Goal: Information Seeking & Learning: Learn about a topic

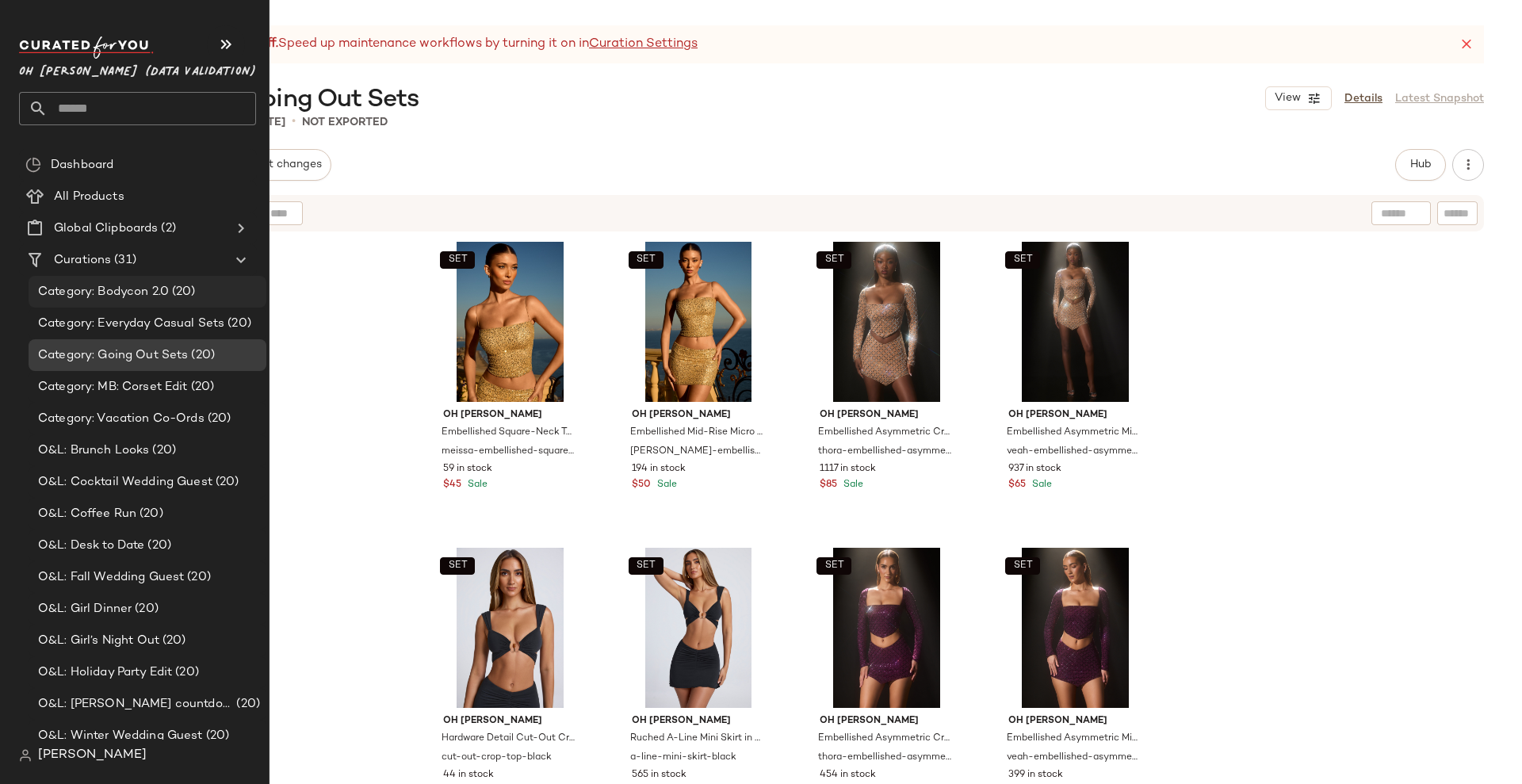
click at [99, 285] on span "Category: Bodycon 2.0" at bounding box center [103, 292] width 131 height 18
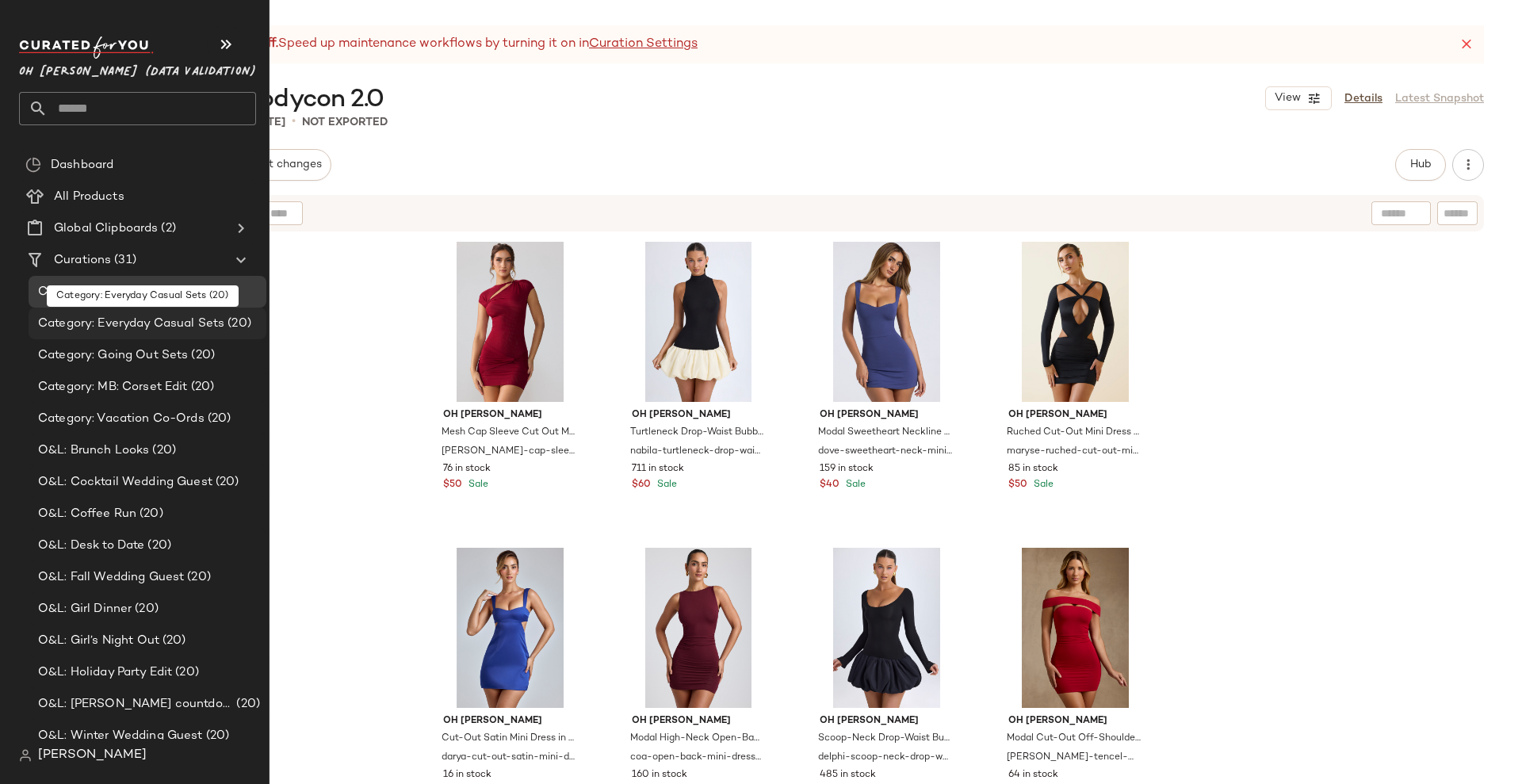
click at [101, 319] on span "Category: Everyday Casual Sets" at bounding box center [131, 323] width 187 height 18
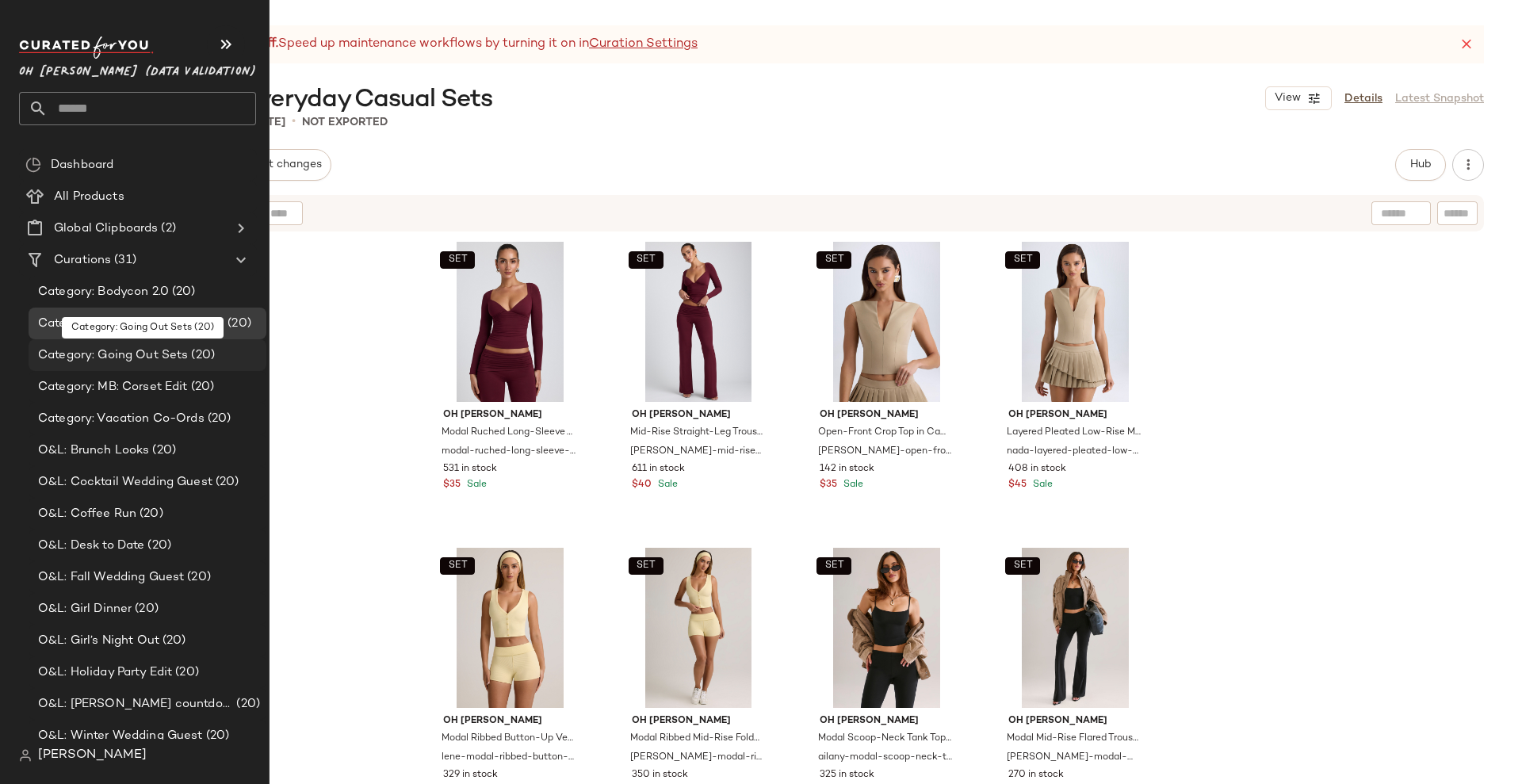
click at [104, 359] on span "Category: Going Out Sets" at bounding box center [113, 355] width 150 height 18
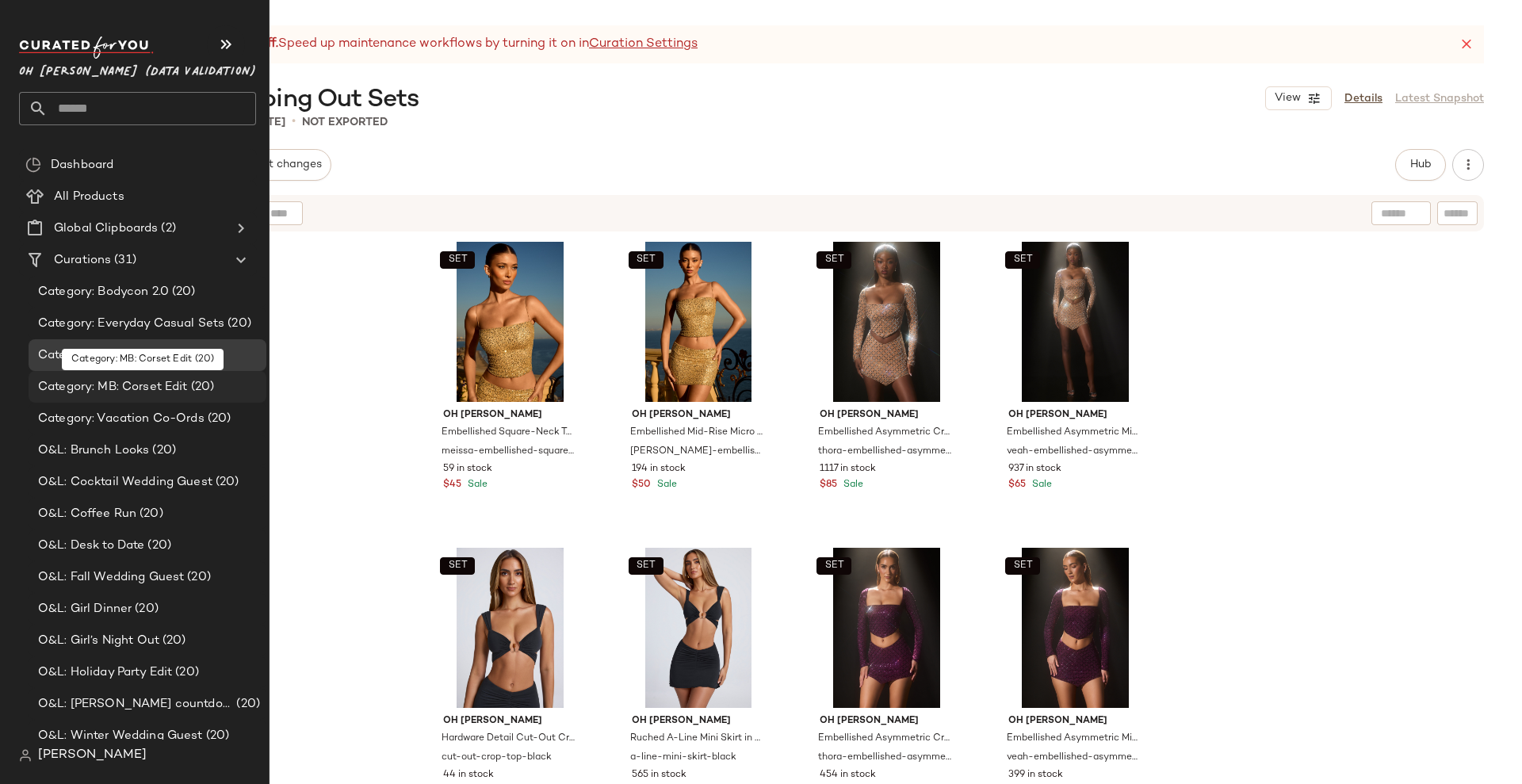
click at [104, 382] on span "Category: MB: Corset Edit" at bounding box center [113, 387] width 150 height 18
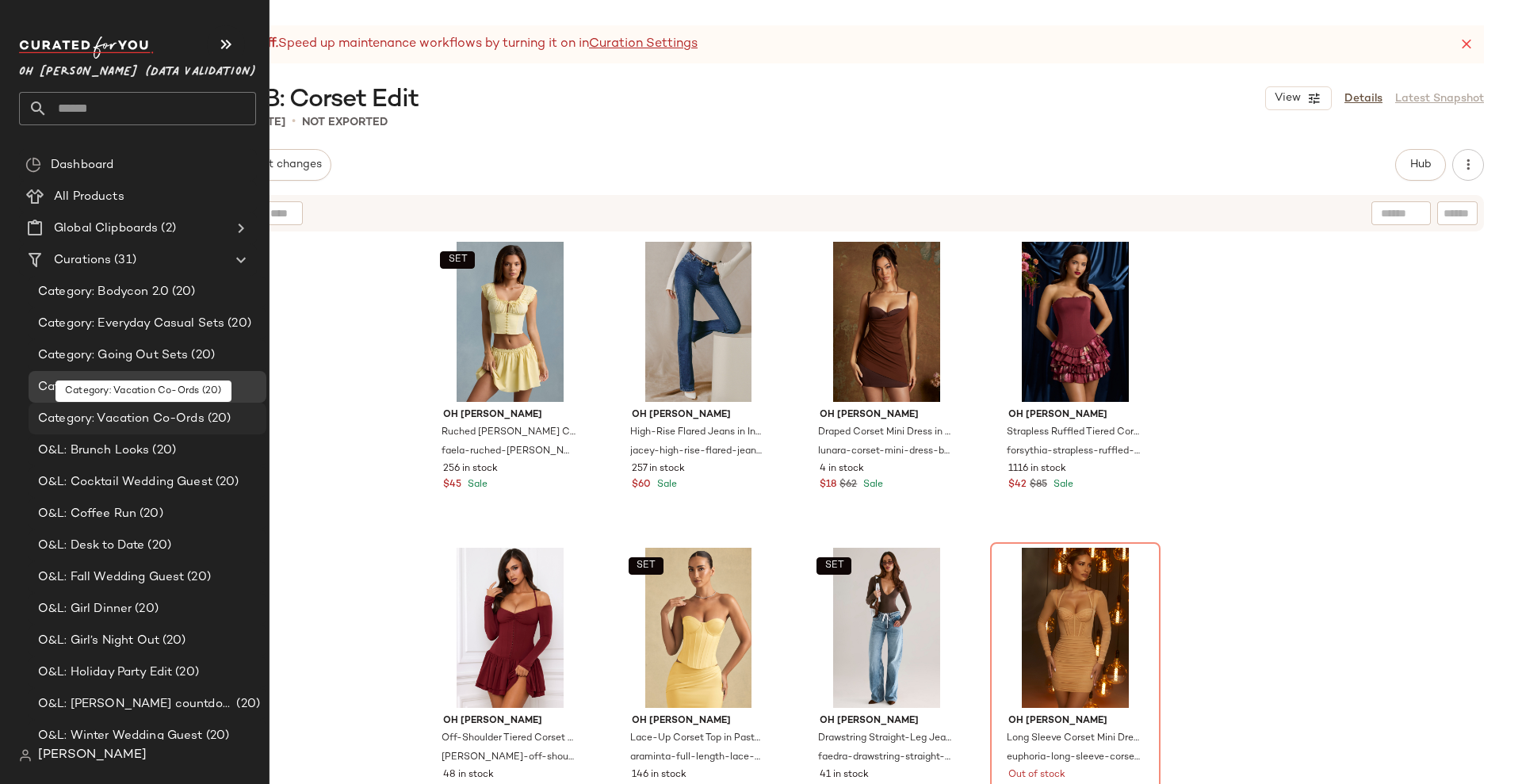
click at [105, 414] on span "Category: Vacation Co-Ords" at bounding box center [122, 419] width 167 height 18
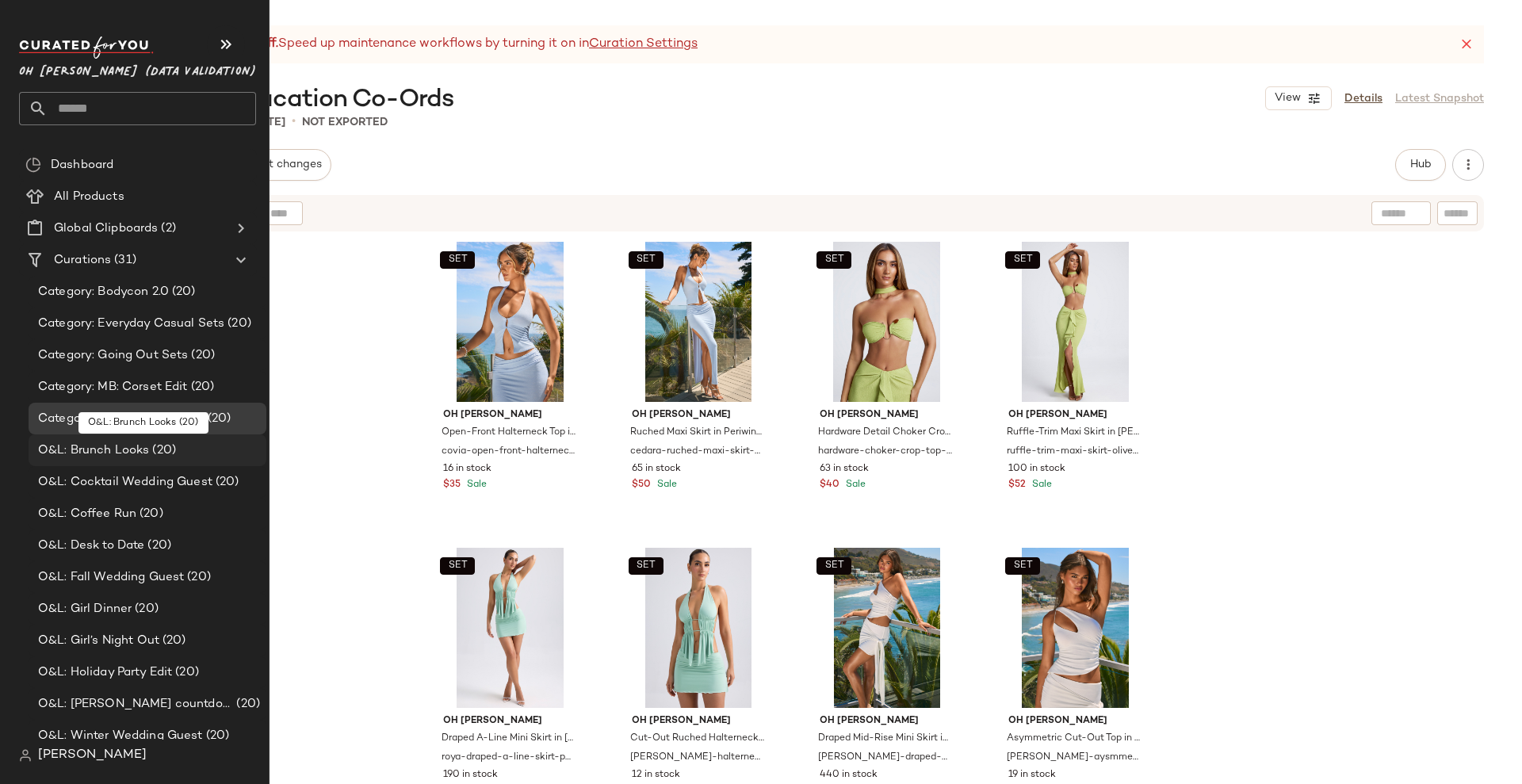
click at [108, 450] on span "O&L: Brunch Looks" at bounding box center [94, 450] width 111 height 18
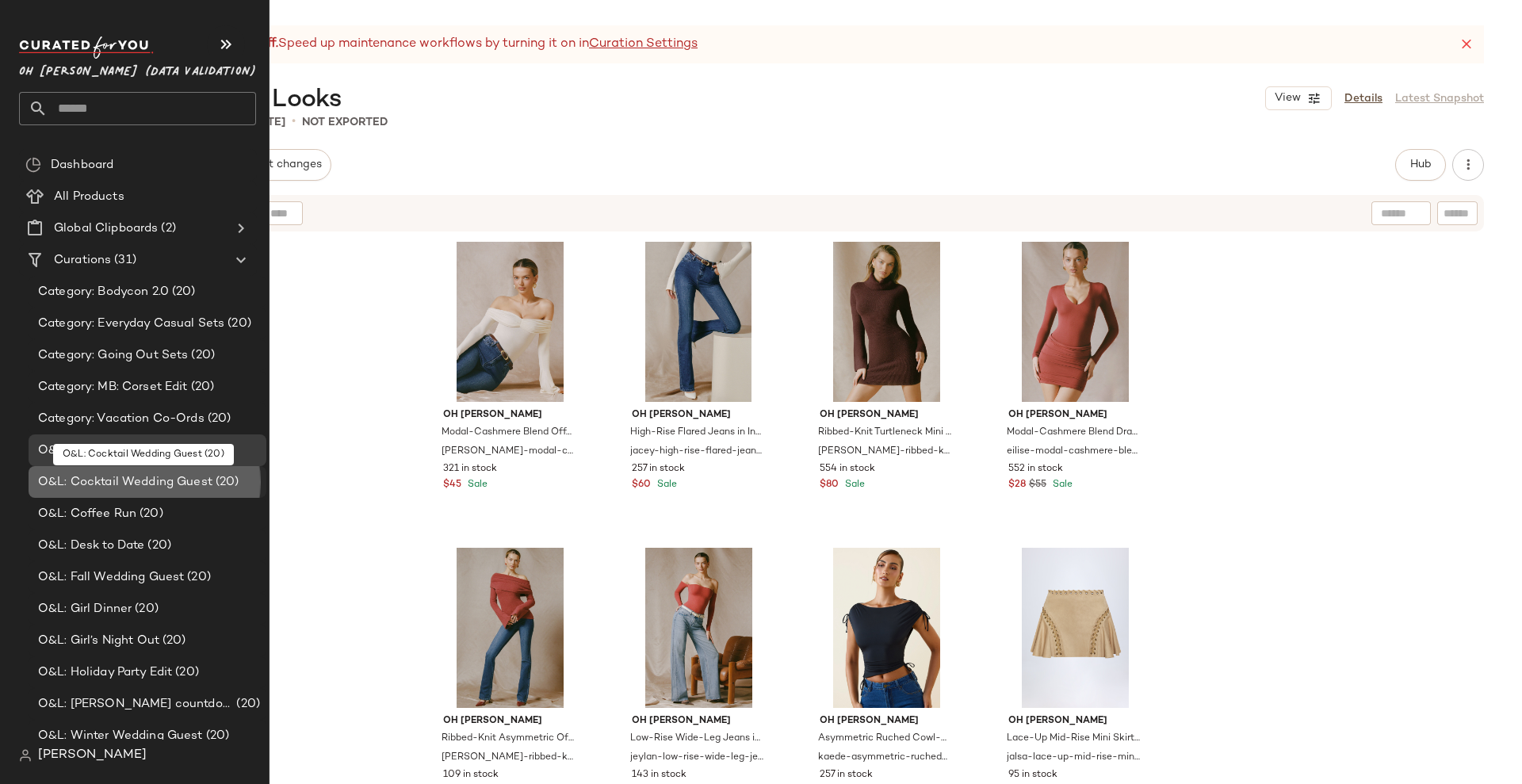
click at [112, 489] on span "O&L: Cocktail Wedding Guest" at bounding box center [126, 482] width 175 height 18
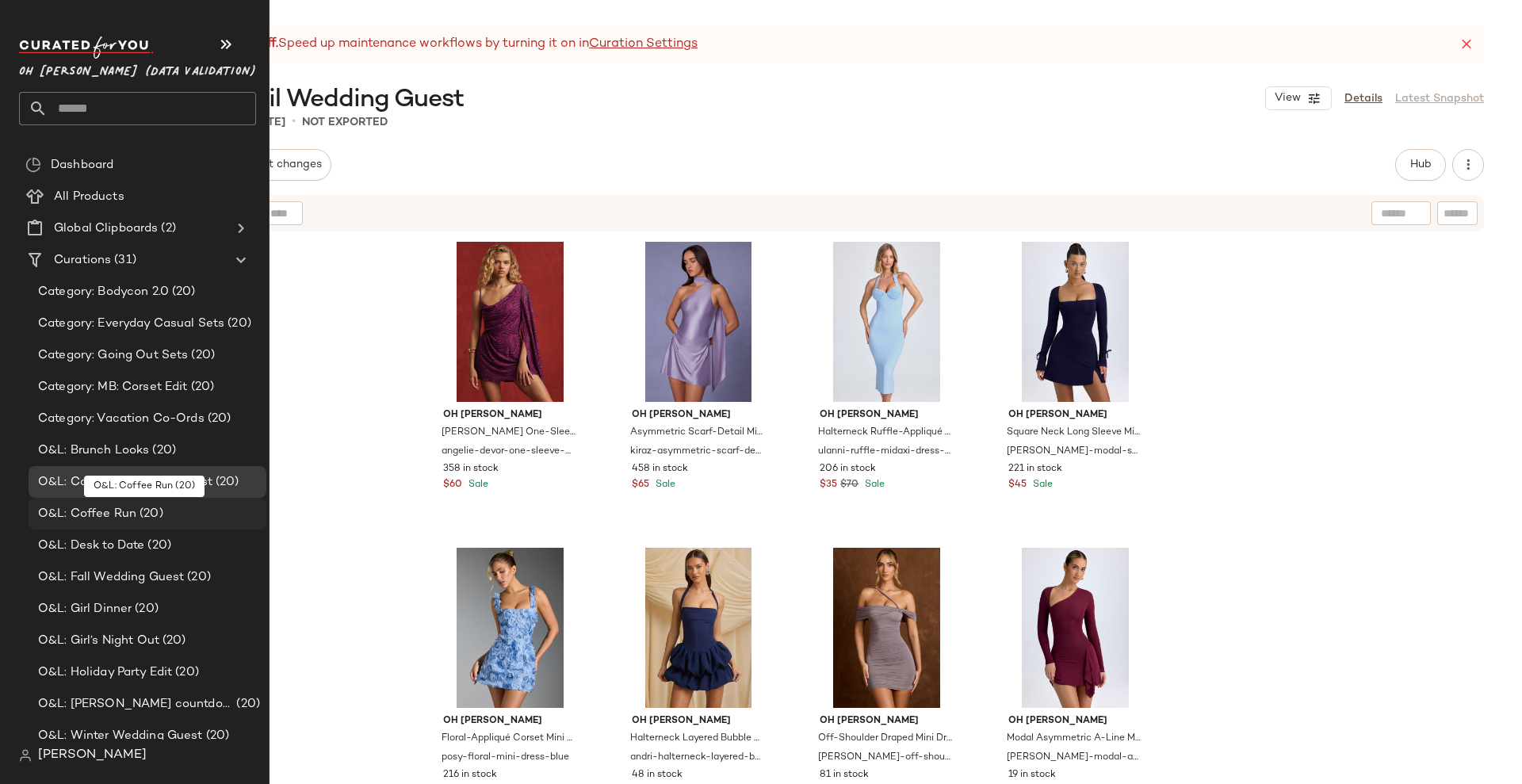
click at [112, 515] on span "O&L: Coffee Run" at bounding box center [87, 514] width 99 height 18
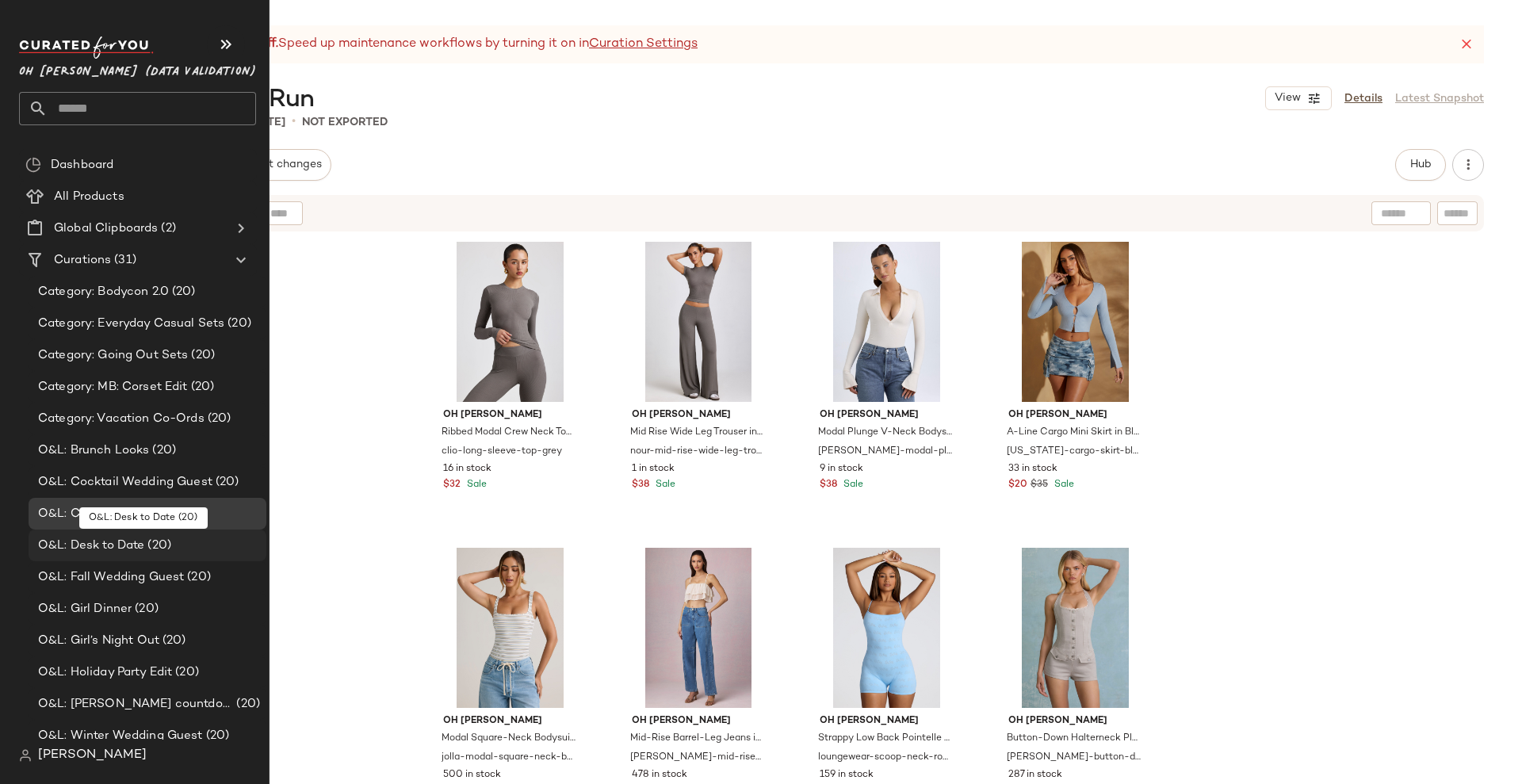
click at [112, 545] on span "O&L: Desk to Date" at bounding box center [91, 546] width 106 height 18
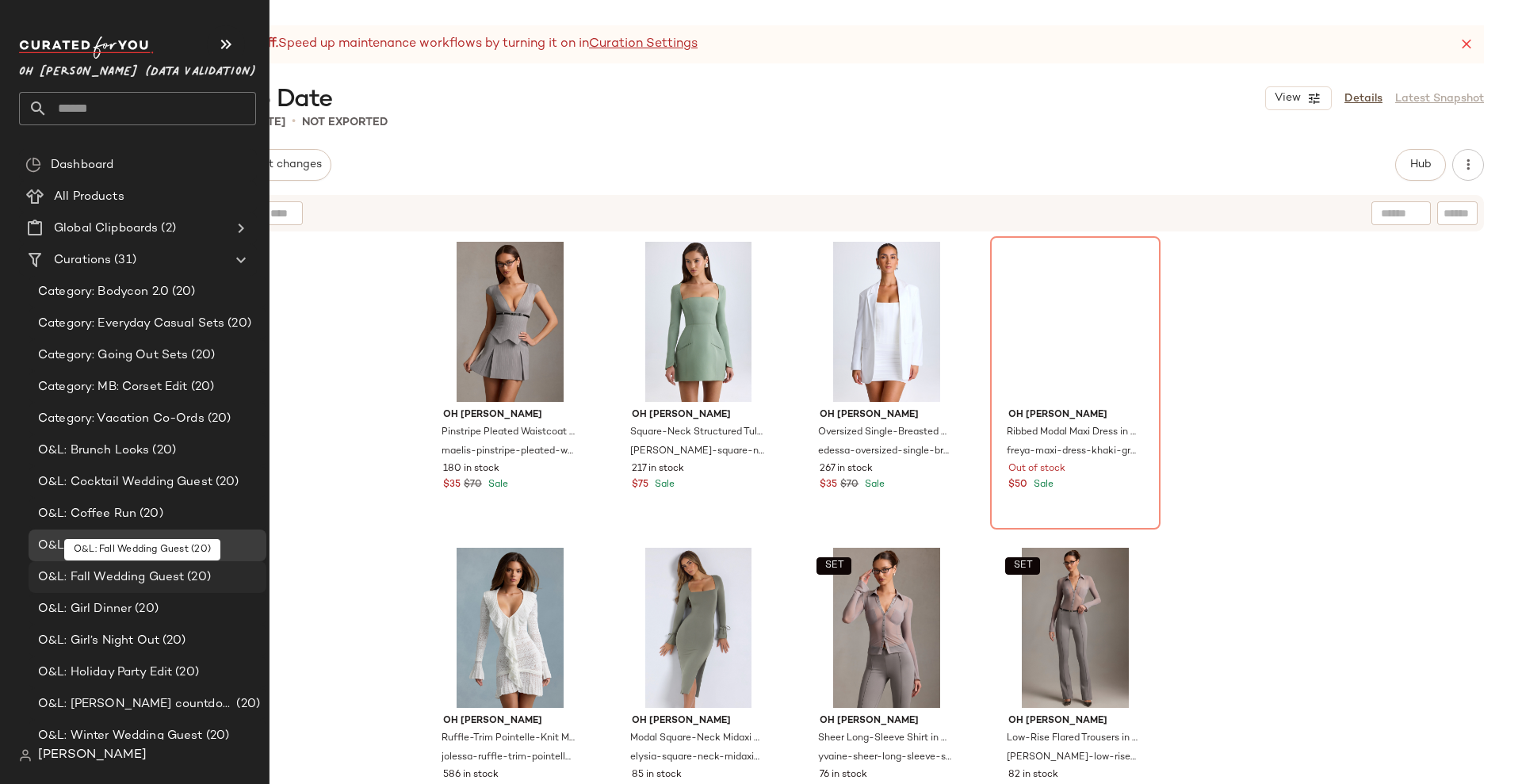
click at [112, 569] on span "O&L: Fall Wedding Guest" at bounding box center [111, 577] width 146 height 18
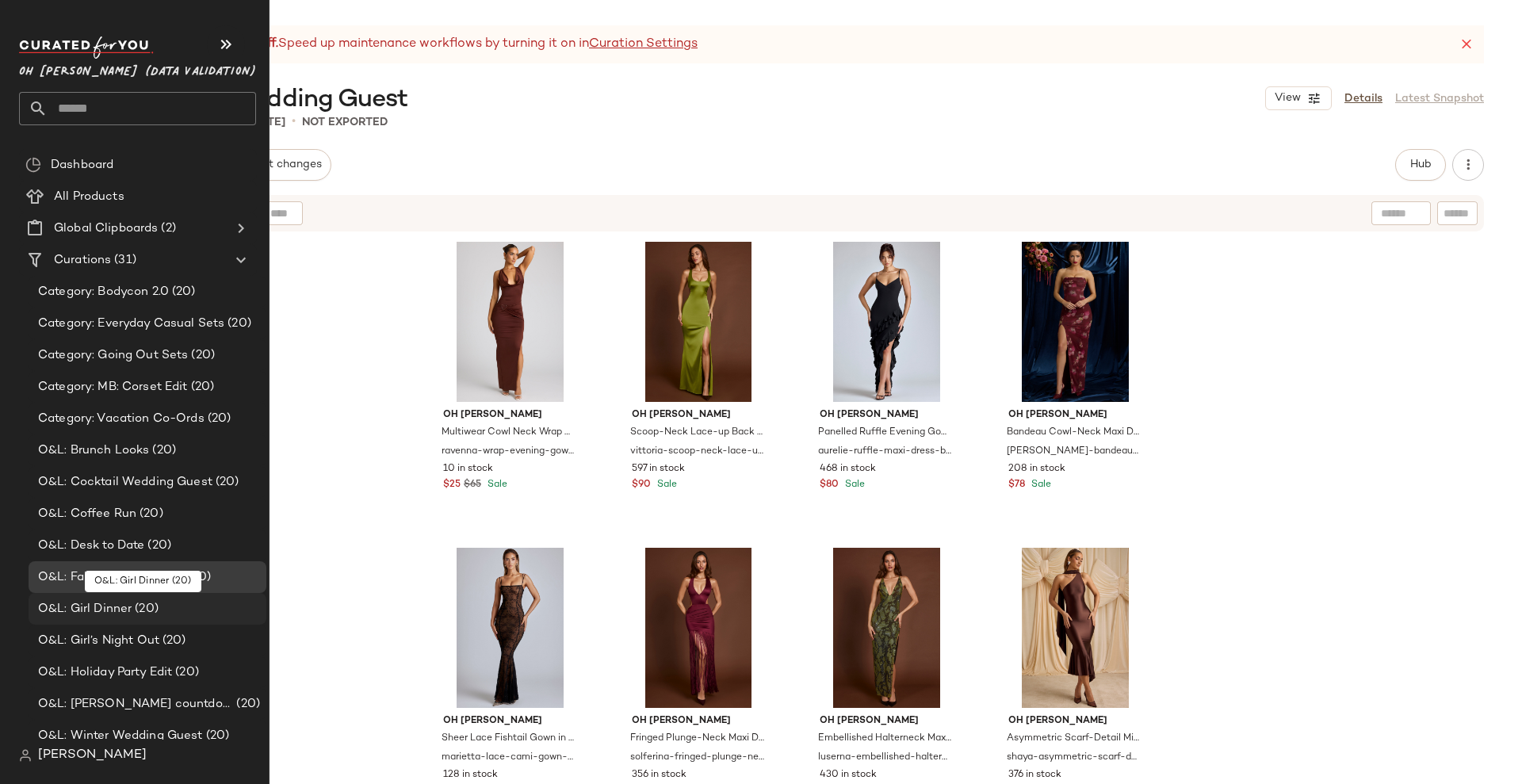
click at [116, 608] on span "O&L: Girl Dinner" at bounding box center [85, 609] width 94 height 18
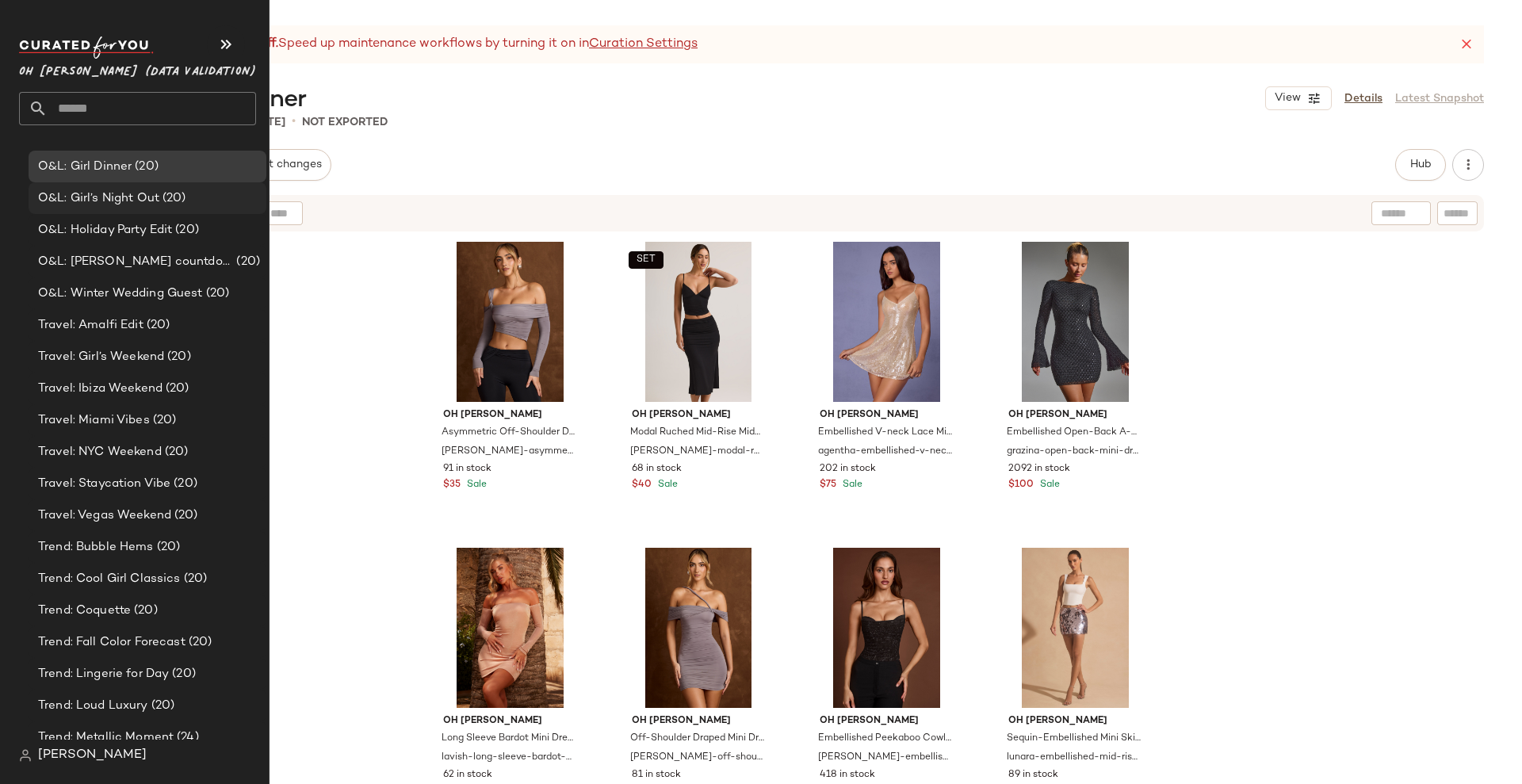
scroll to position [396, 0]
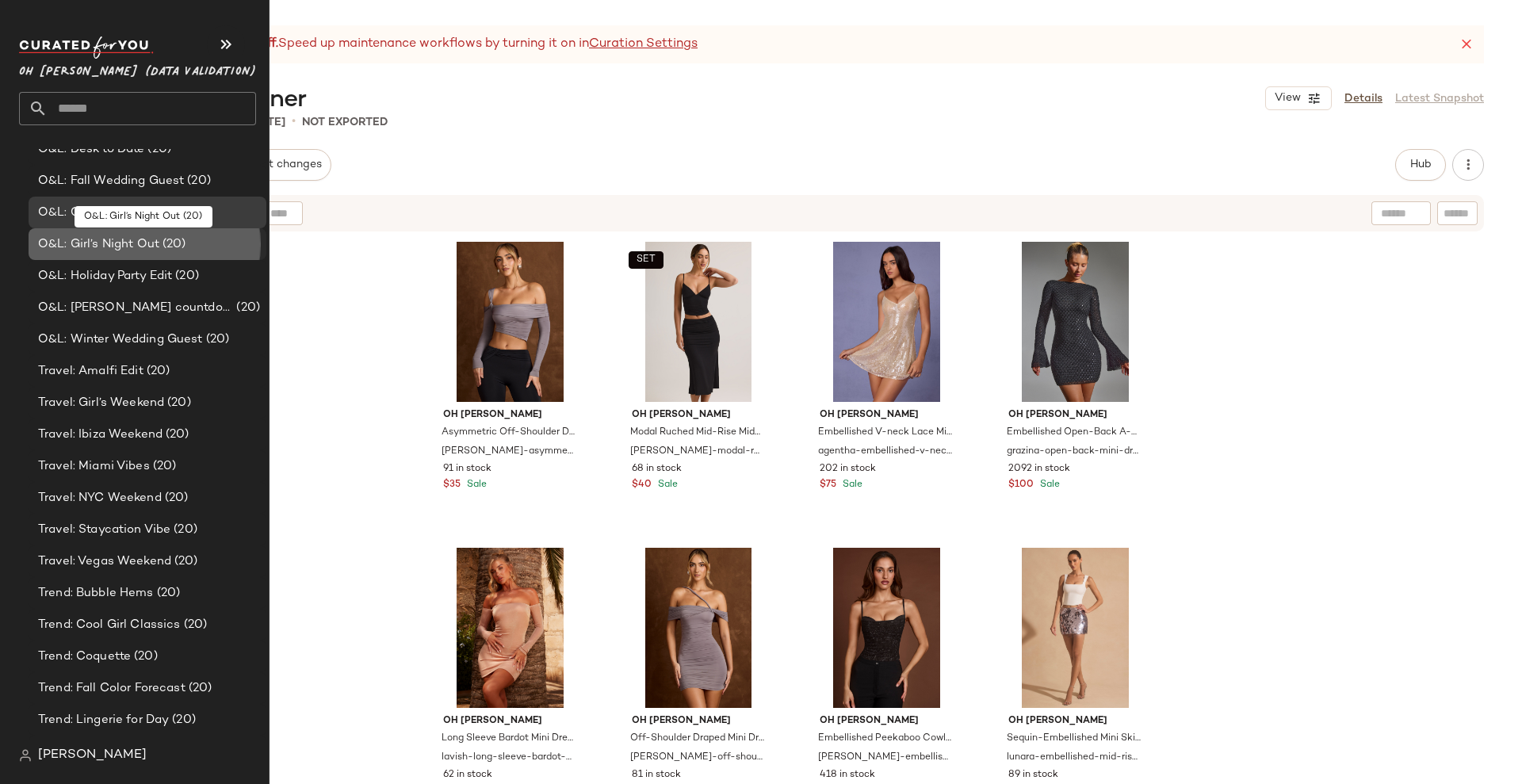
click at [118, 247] on span "O&L: Girl’s Night Out" at bounding box center [99, 244] width 122 height 18
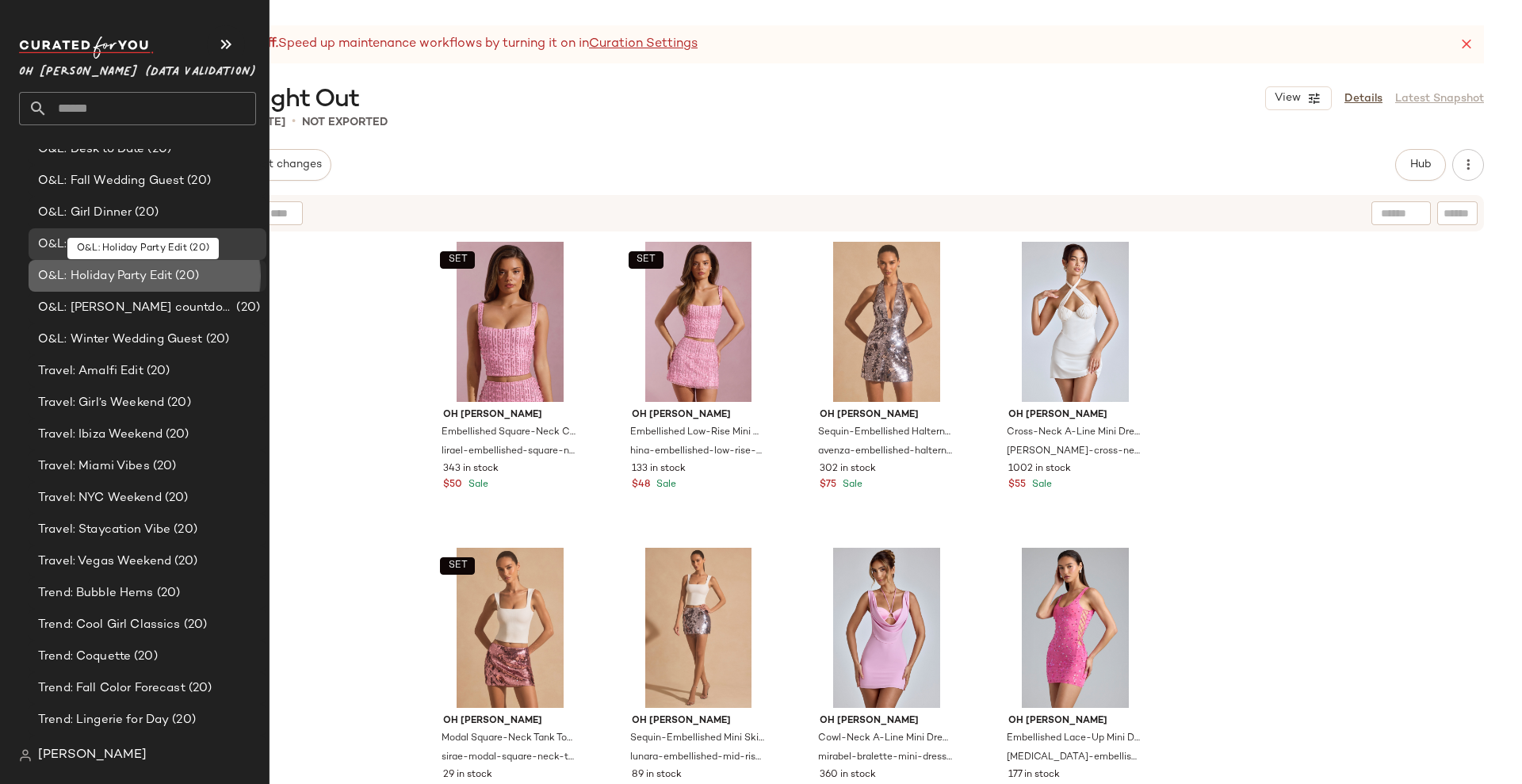
click at [120, 277] on span "O&L: Holiday Party Edit" at bounding box center [105, 276] width 134 height 18
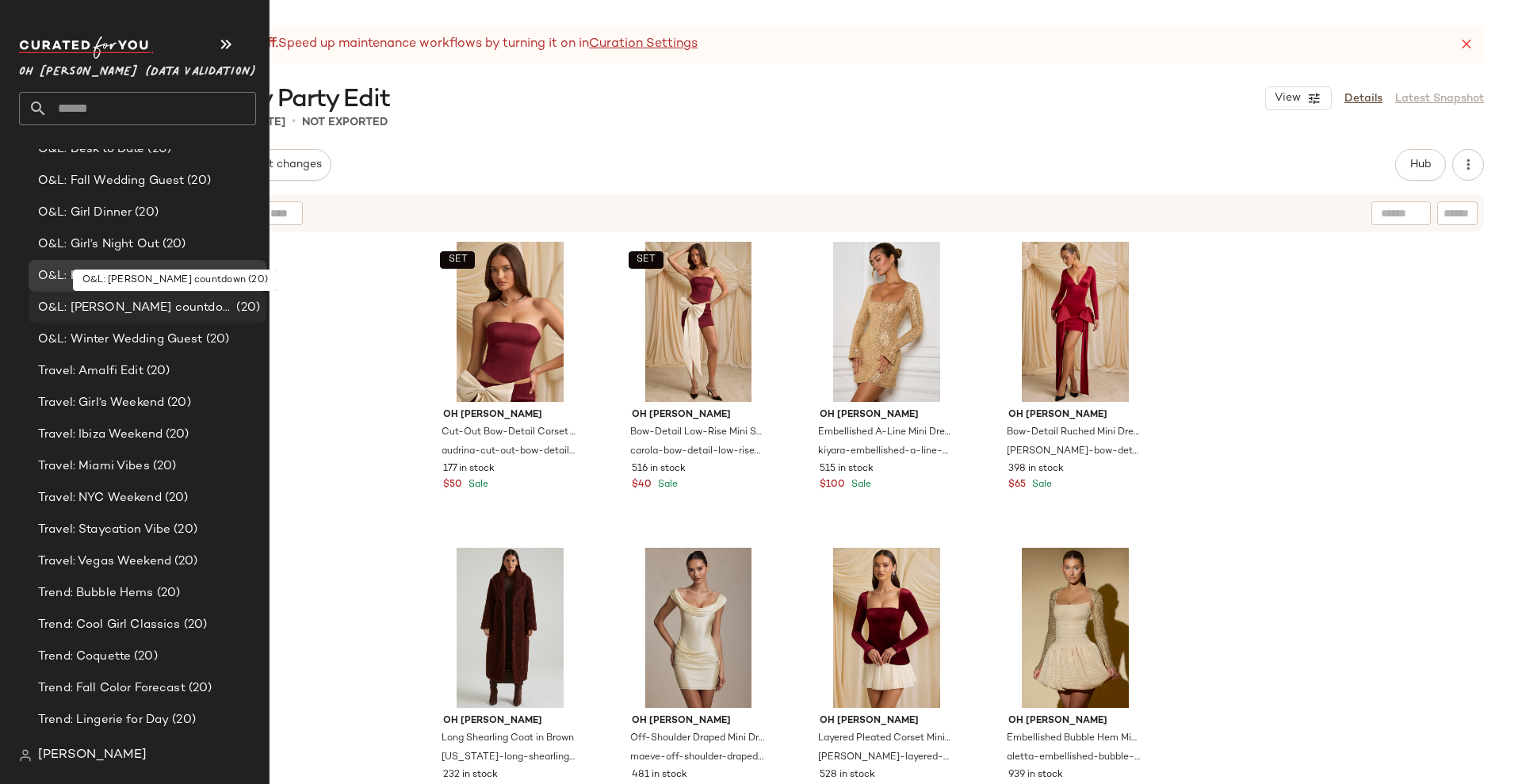
click at [123, 304] on span "O&L: [PERSON_NAME] countdown" at bounding box center [136, 307] width 195 height 18
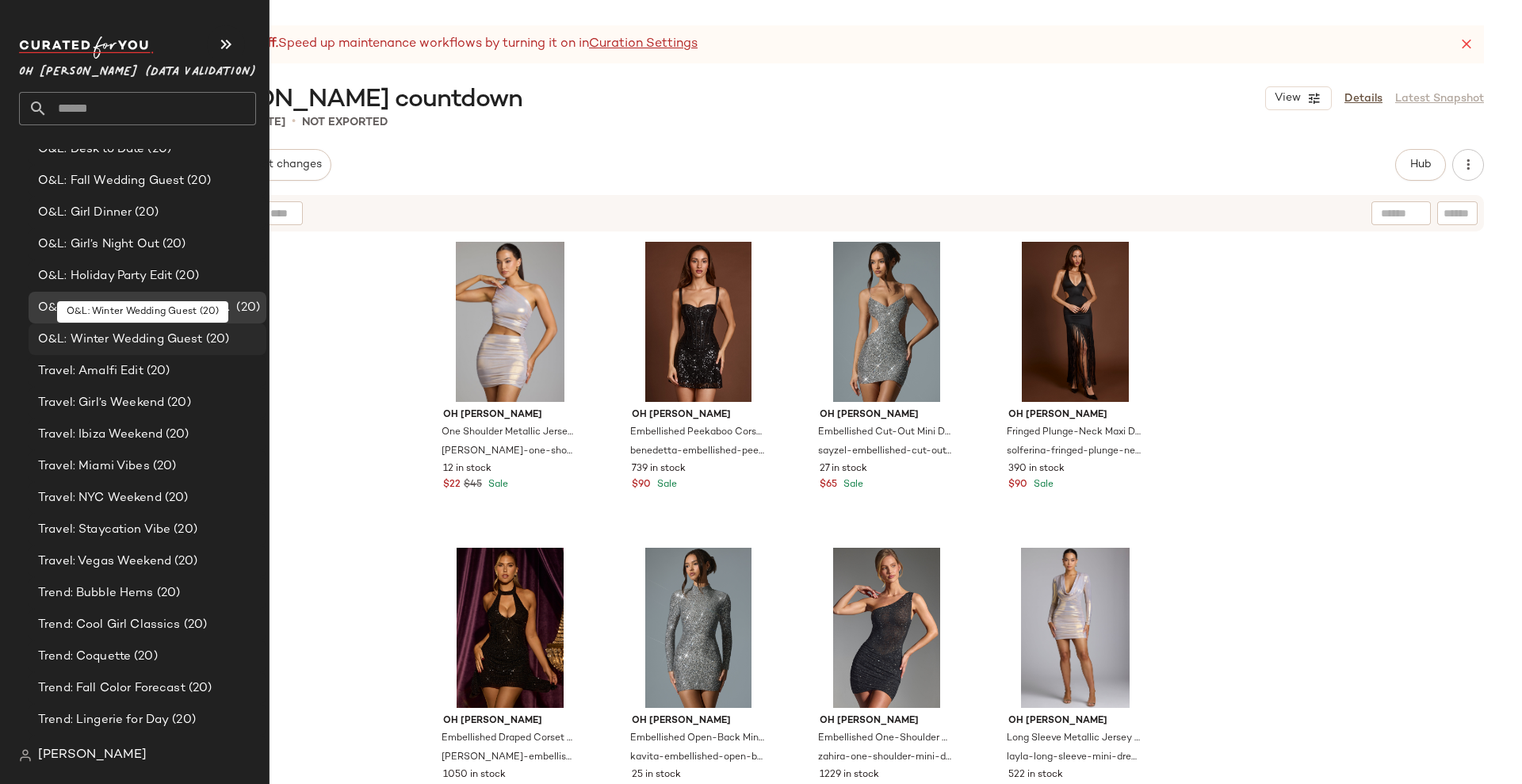
click at [122, 334] on span "O&L: Winter Wedding Guest" at bounding box center [121, 339] width 165 height 18
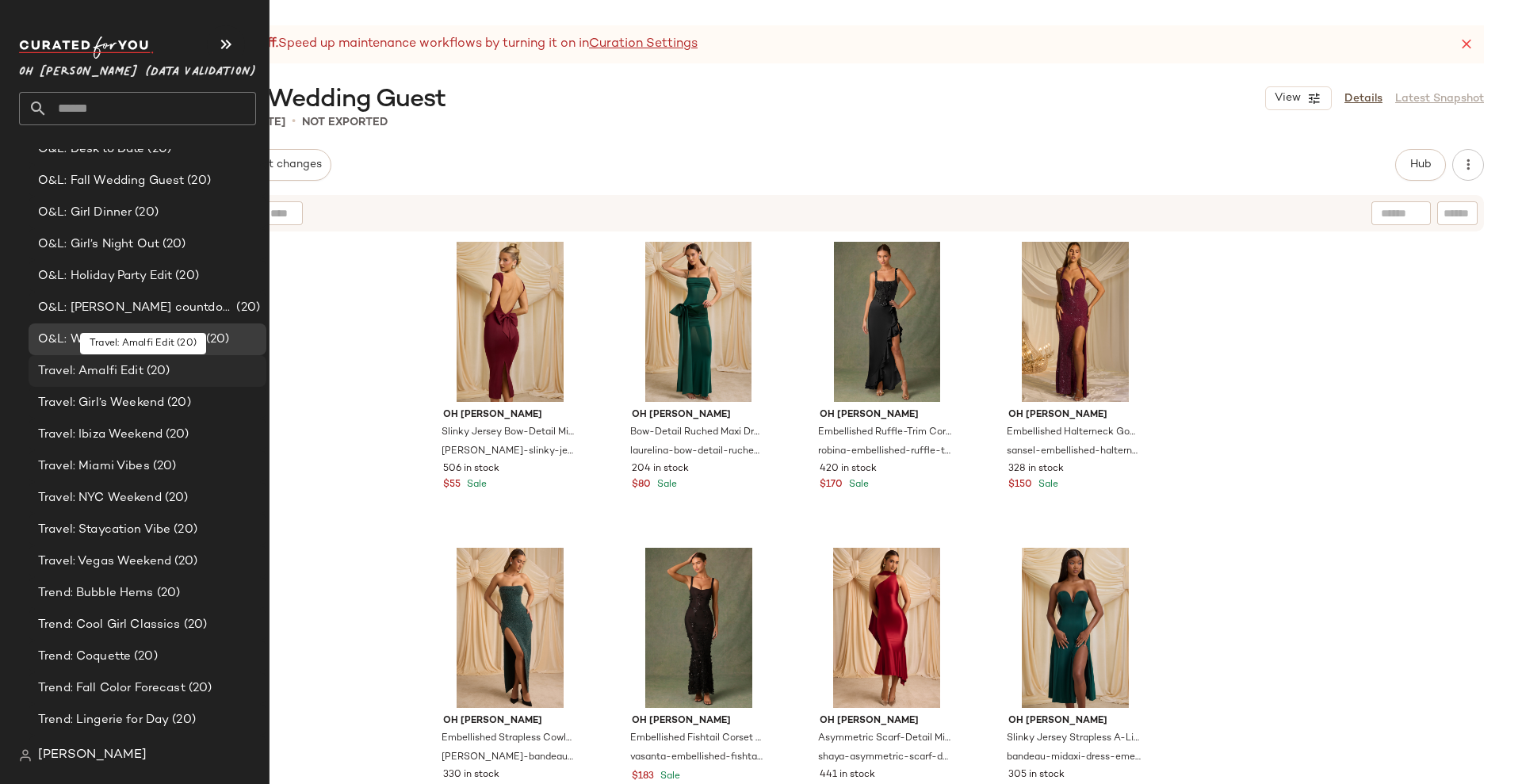
click at [123, 368] on span "Travel: Amalfi Edit" at bounding box center [91, 371] width 106 height 18
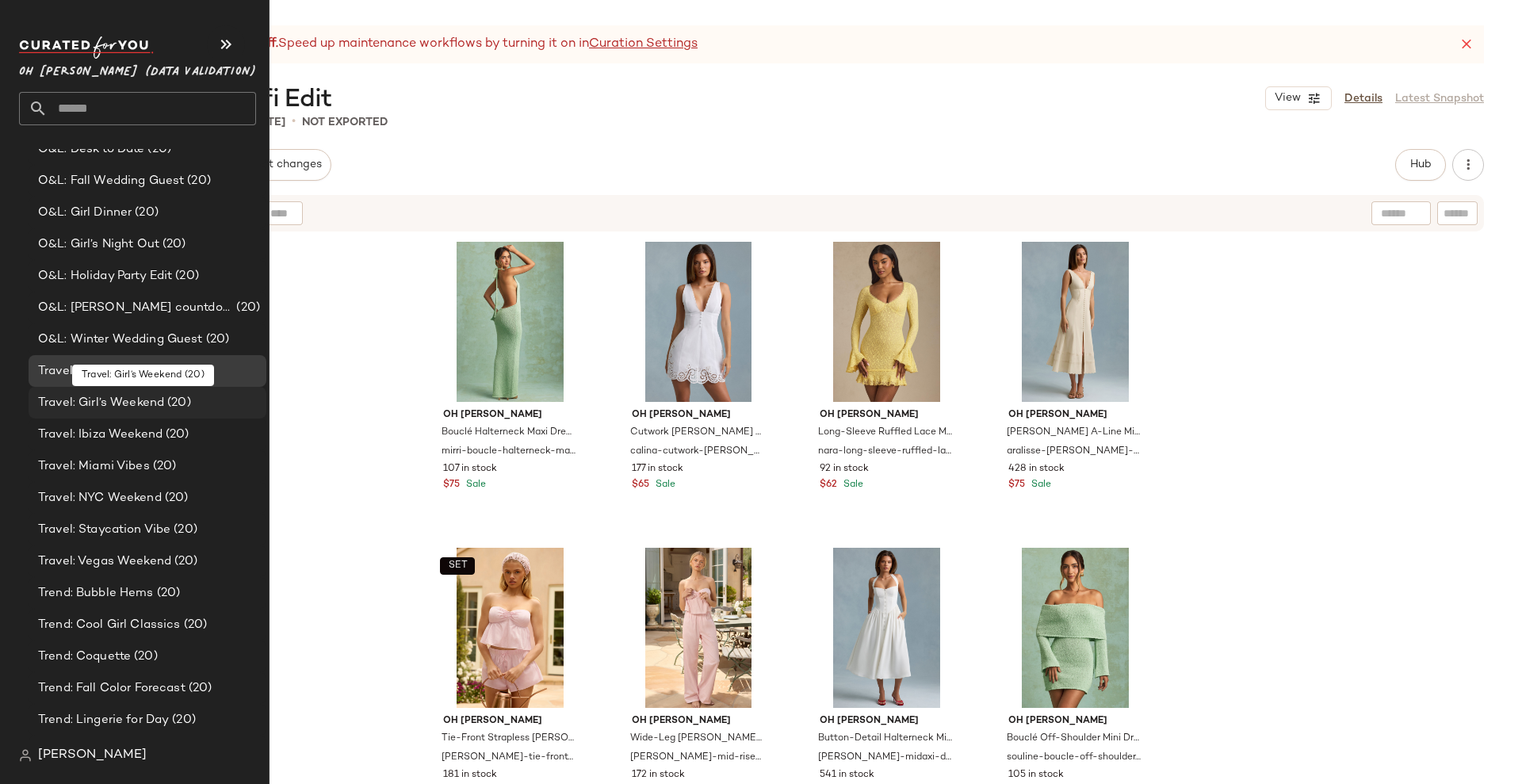
click at [125, 402] on span "Travel: Girl’s Weekend" at bounding box center [101, 403] width 126 height 18
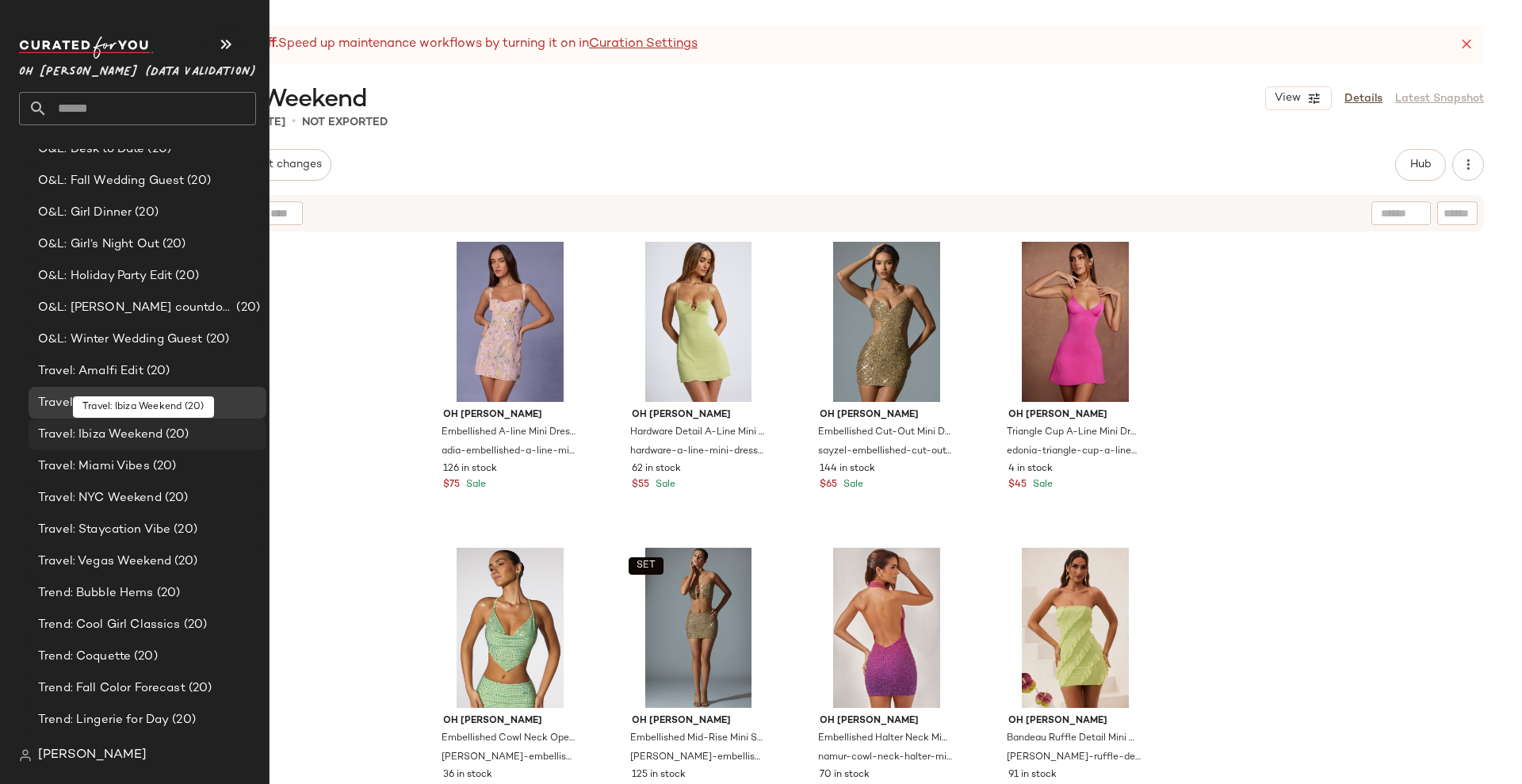
click at [127, 432] on span "Travel: Ibiza Weekend" at bounding box center [100, 434] width 125 height 18
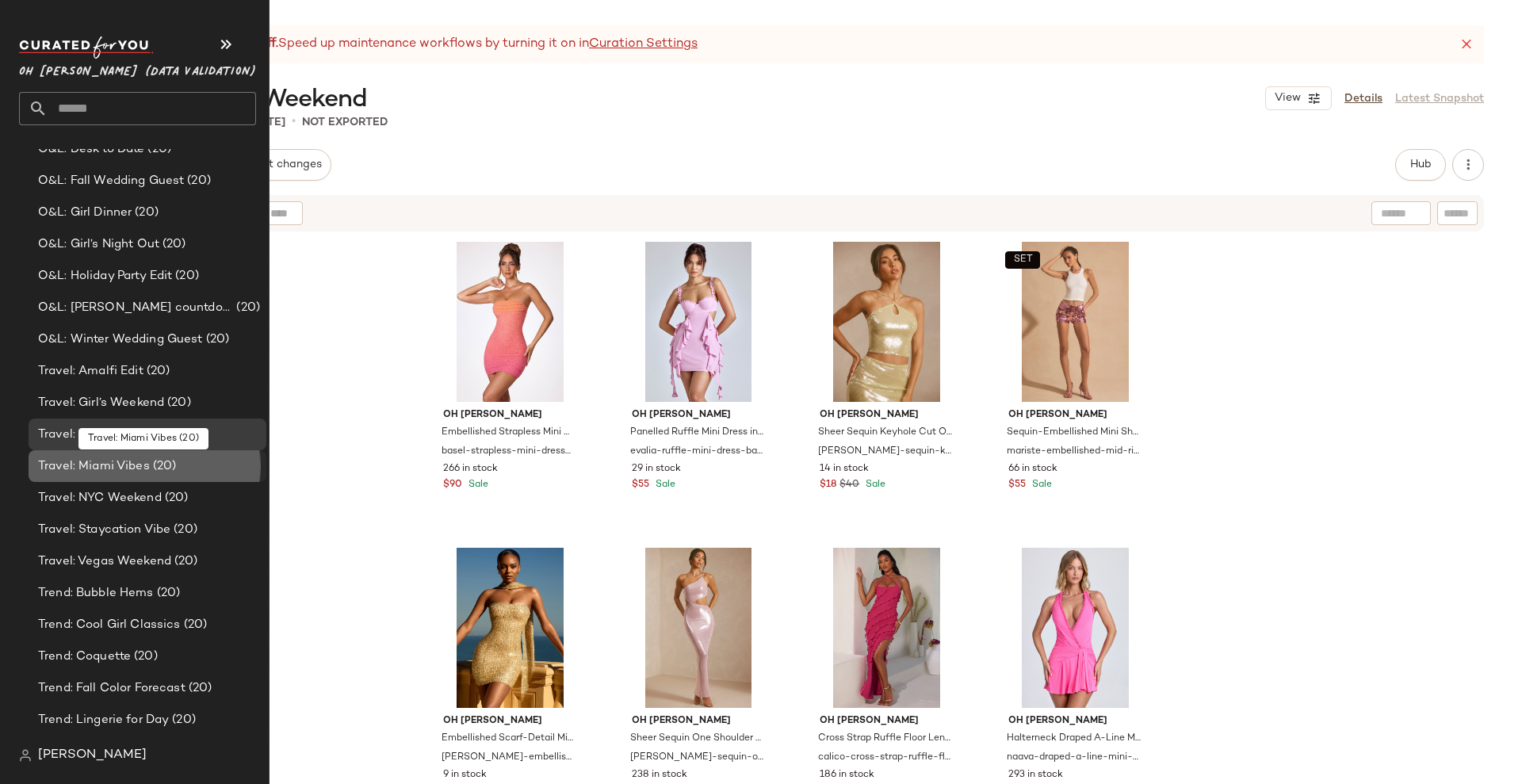
click at [130, 471] on span "Travel: Miami Vibes" at bounding box center [94, 466] width 112 height 18
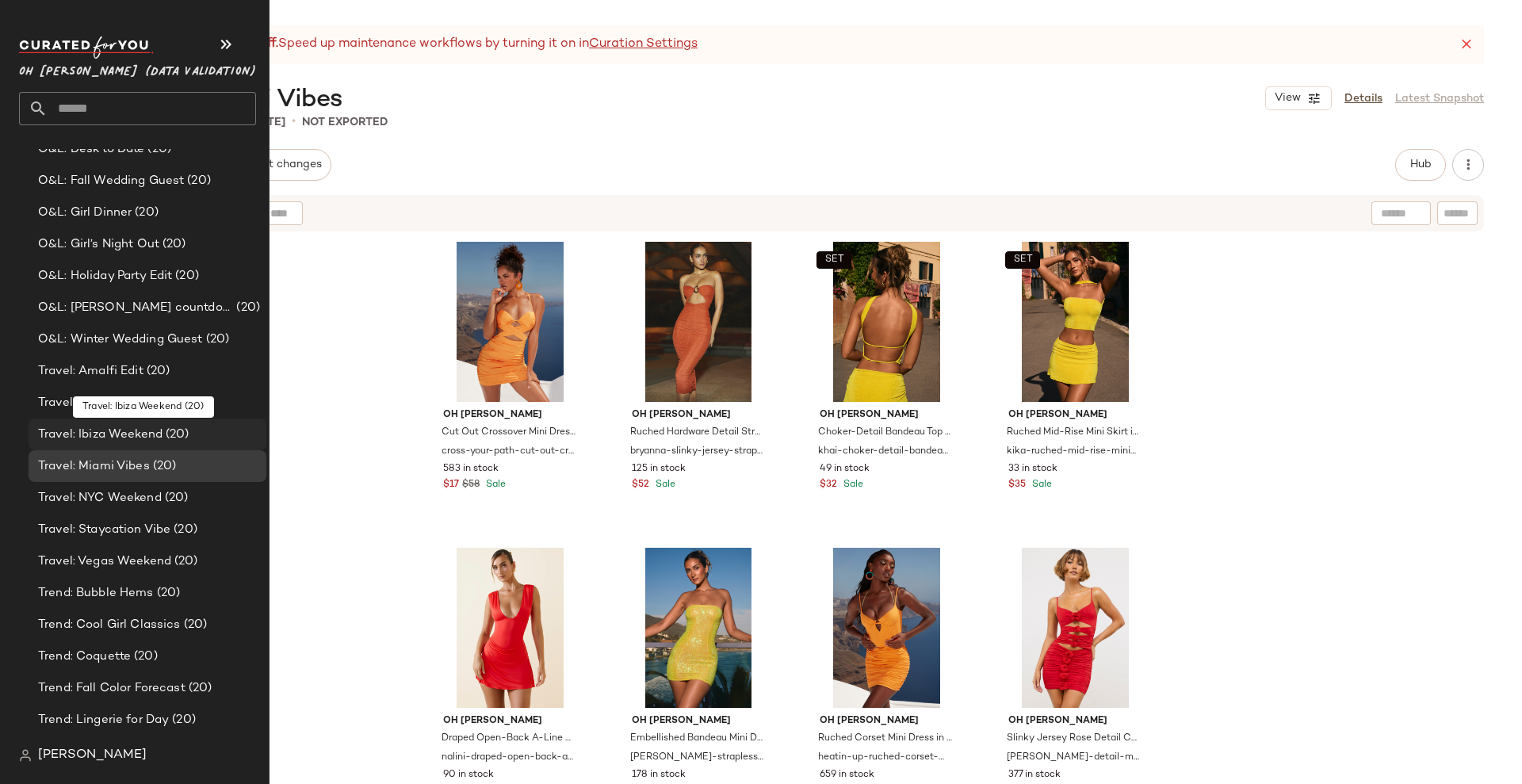
click at [137, 436] on span "Travel: Ibiza Weekend" at bounding box center [100, 434] width 125 height 18
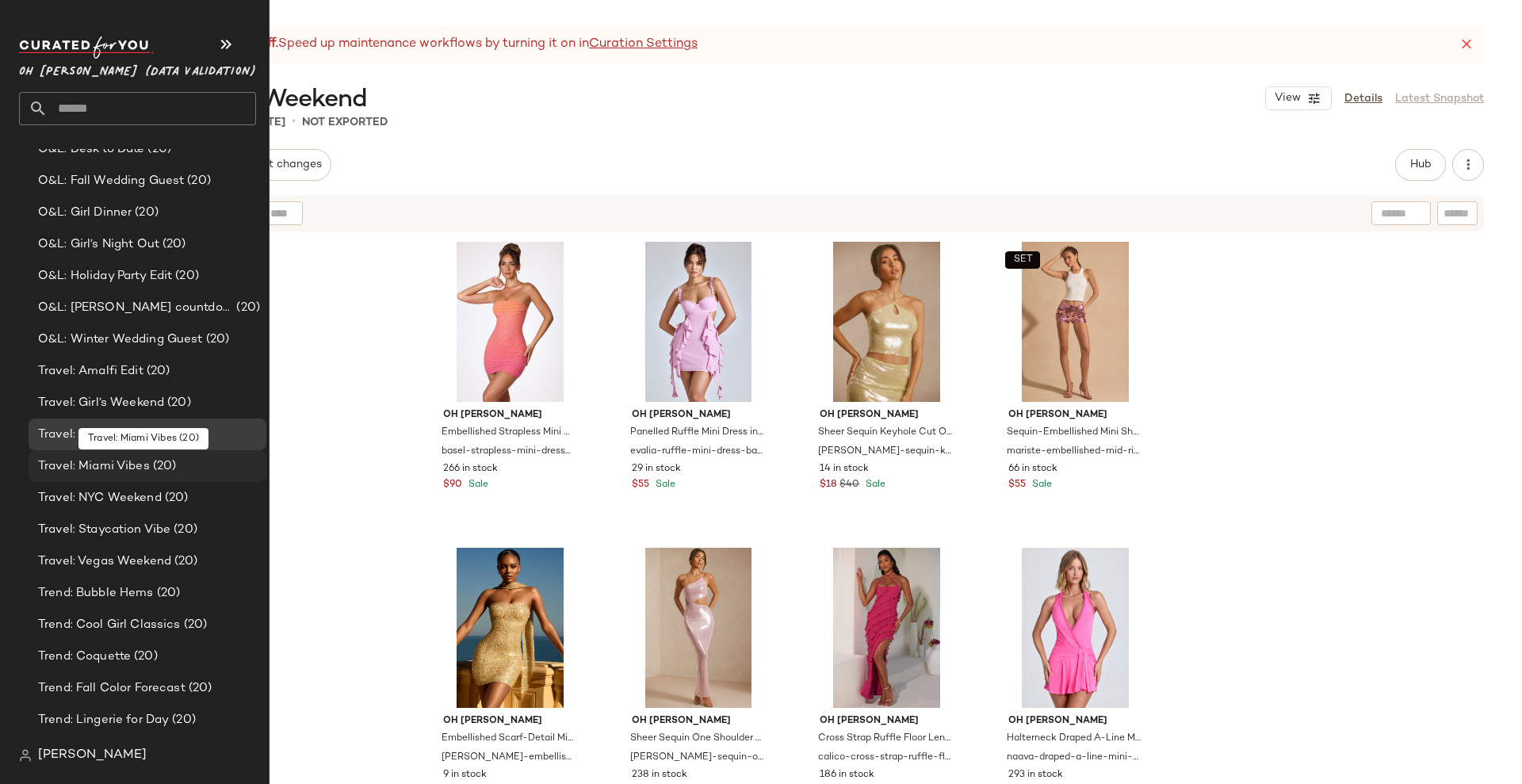
click at [128, 464] on span "Travel: Miami Vibes" at bounding box center [94, 466] width 112 height 18
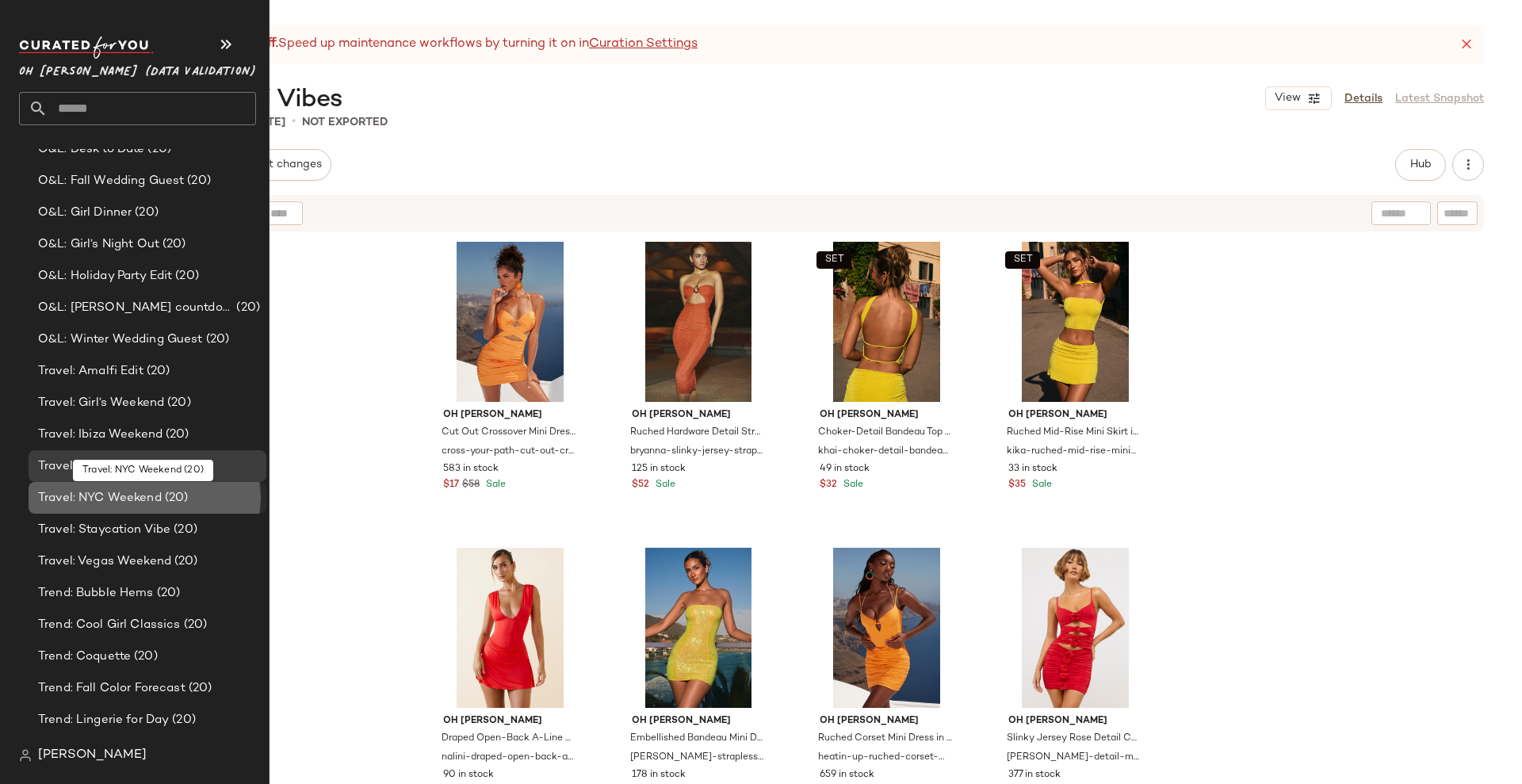
click at [118, 501] on span "Travel: NYC Weekend" at bounding box center [100, 498] width 124 height 18
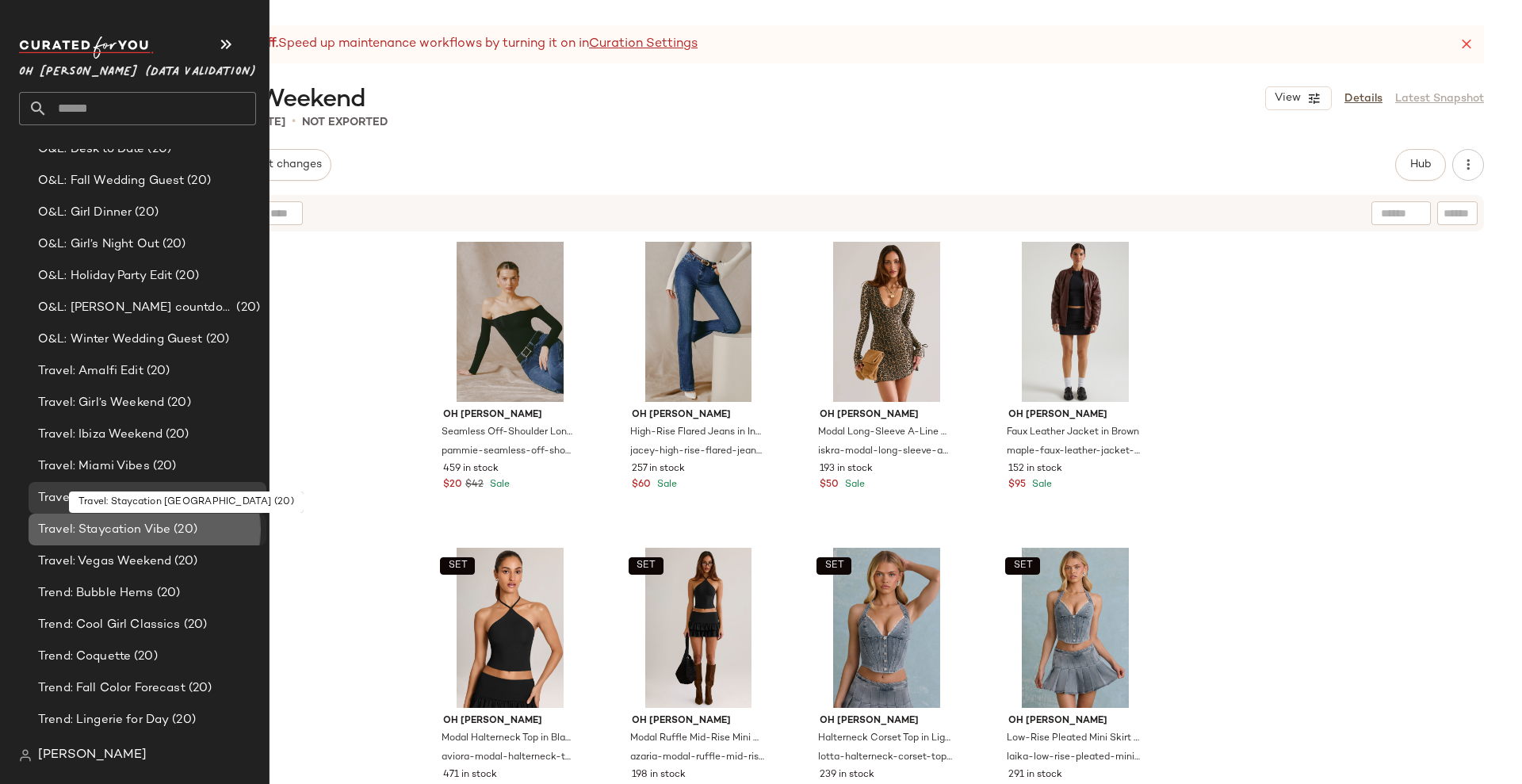
click at [119, 530] on span "Travel: Staycation Vibe" at bounding box center [104, 530] width 133 height 18
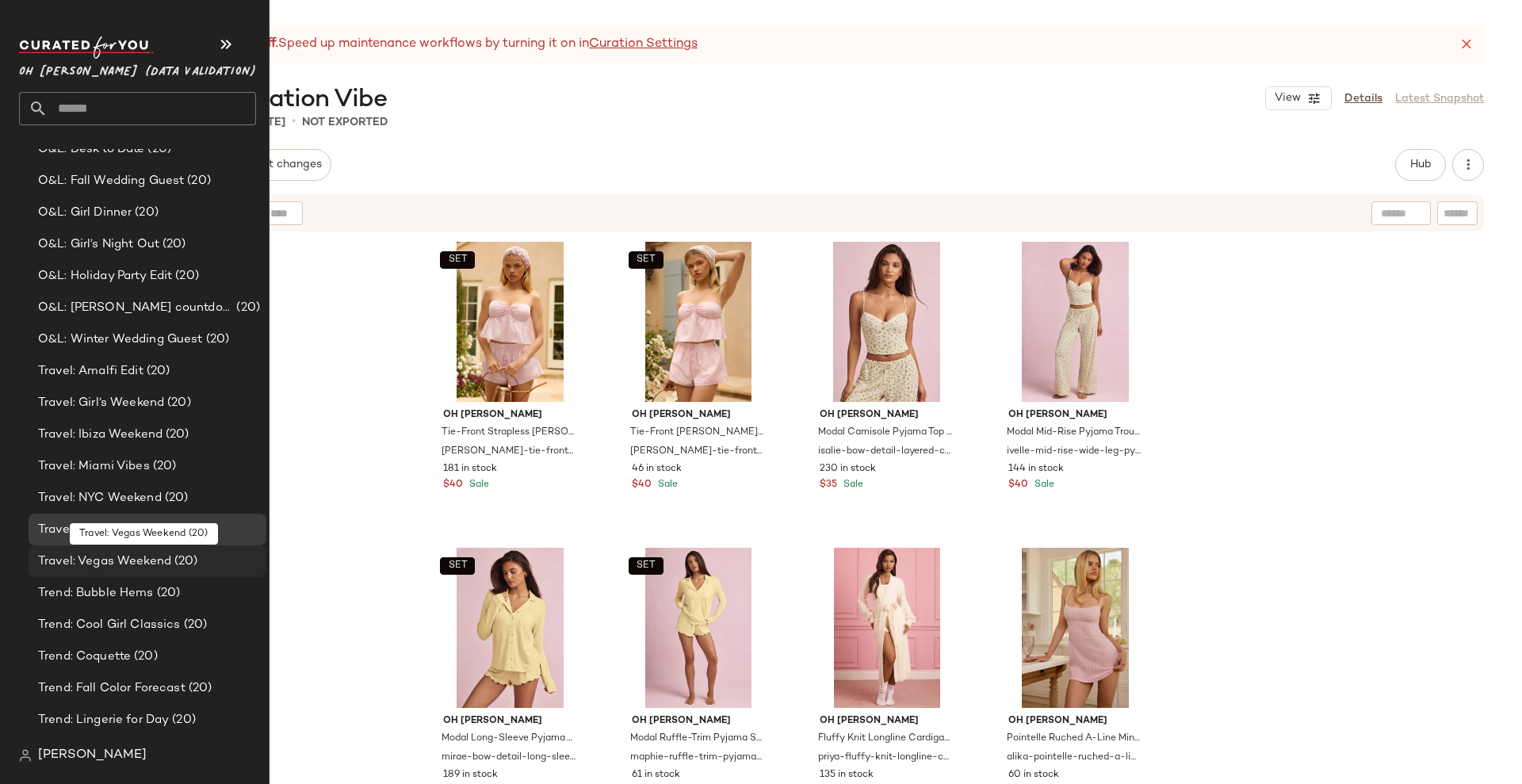
click at [121, 557] on span "Travel: Vegas Weekend" at bounding box center [105, 562] width 133 height 18
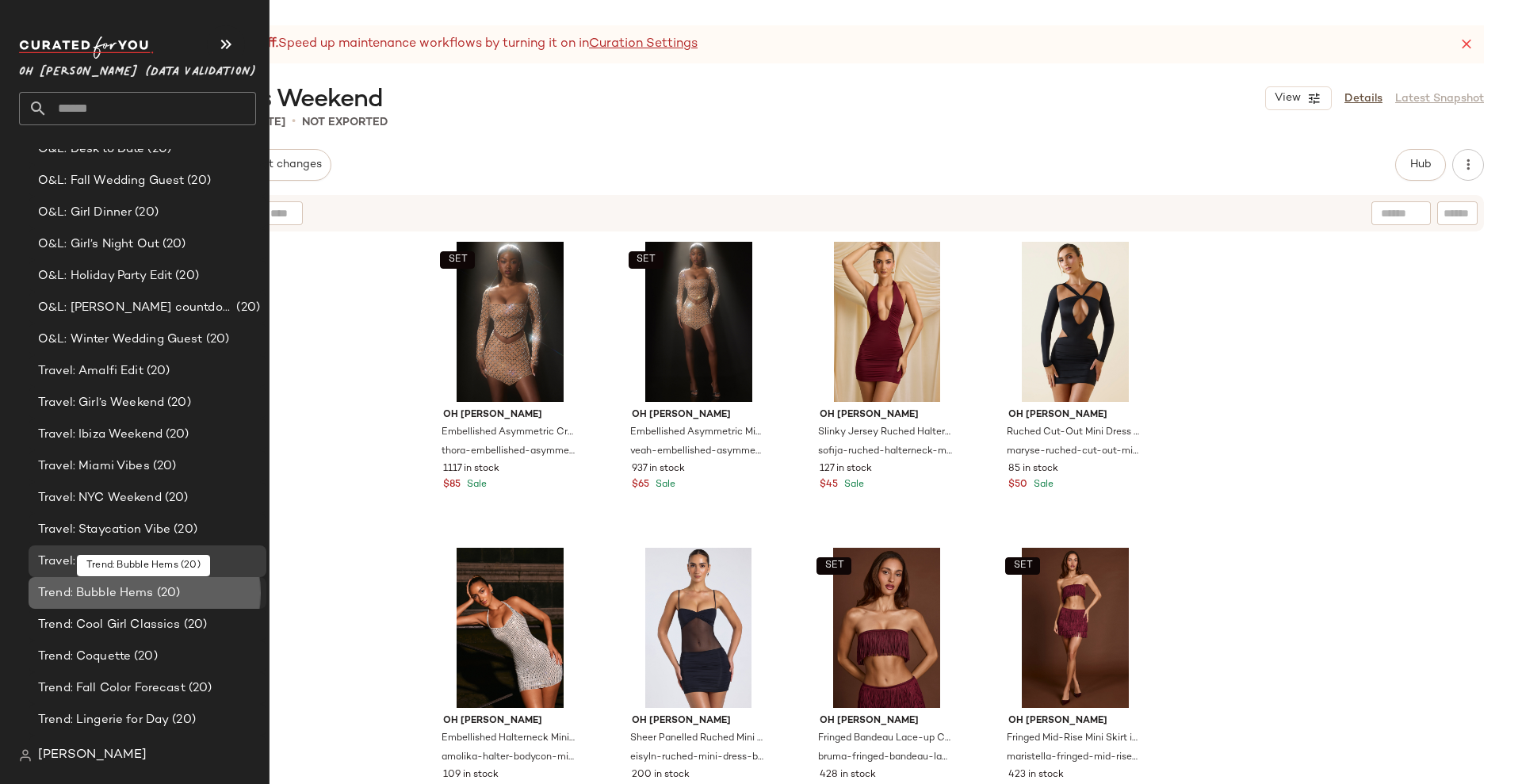
click at [126, 593] on span "Trend: Bubble Hems" at bounding box center [96, 593] width 116 height 18
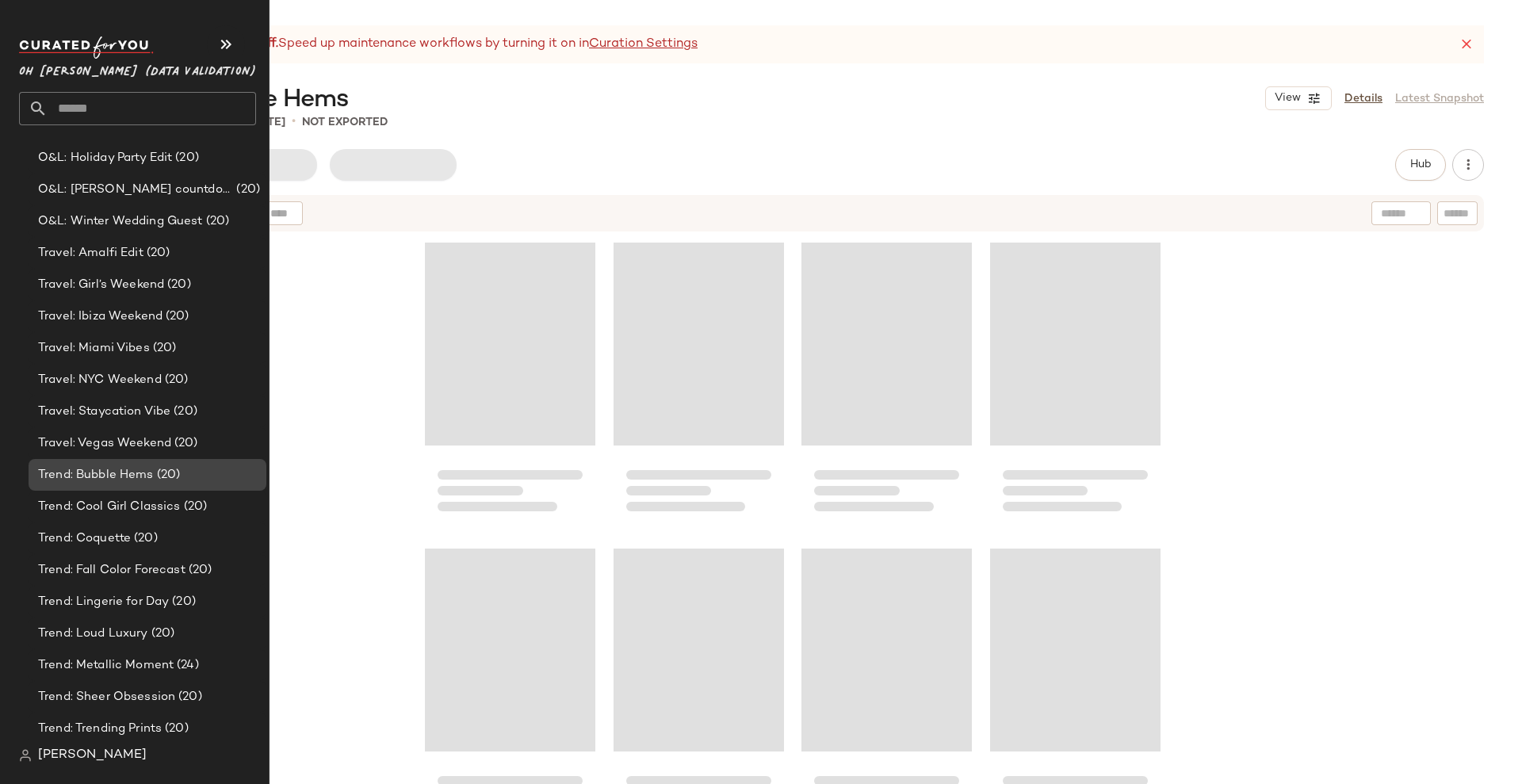
scroll to position [519, 0]
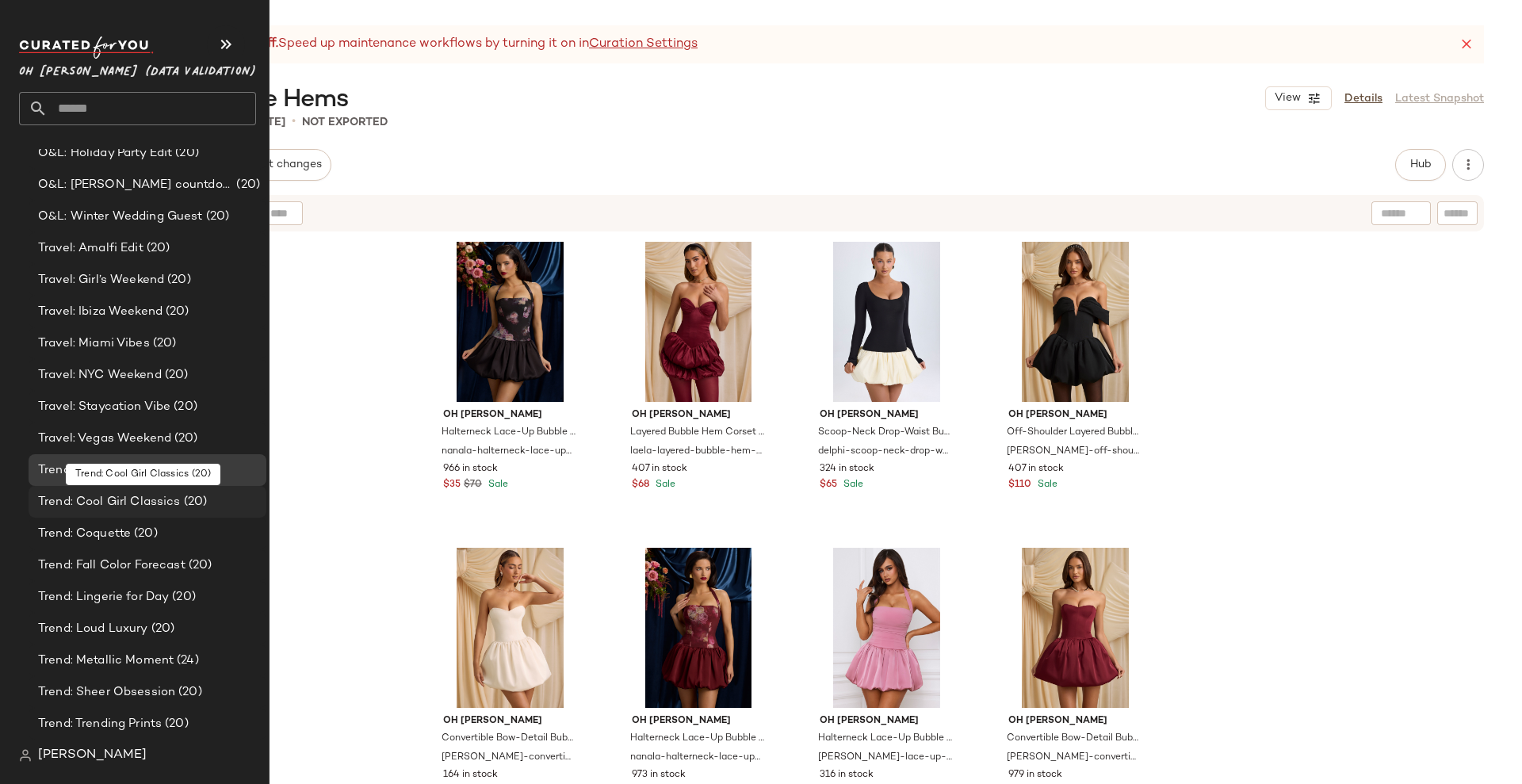
click at [123, 504] on span "Trend: Cool Girl Classics" at bounding box center [110, 502] width 143 height 18
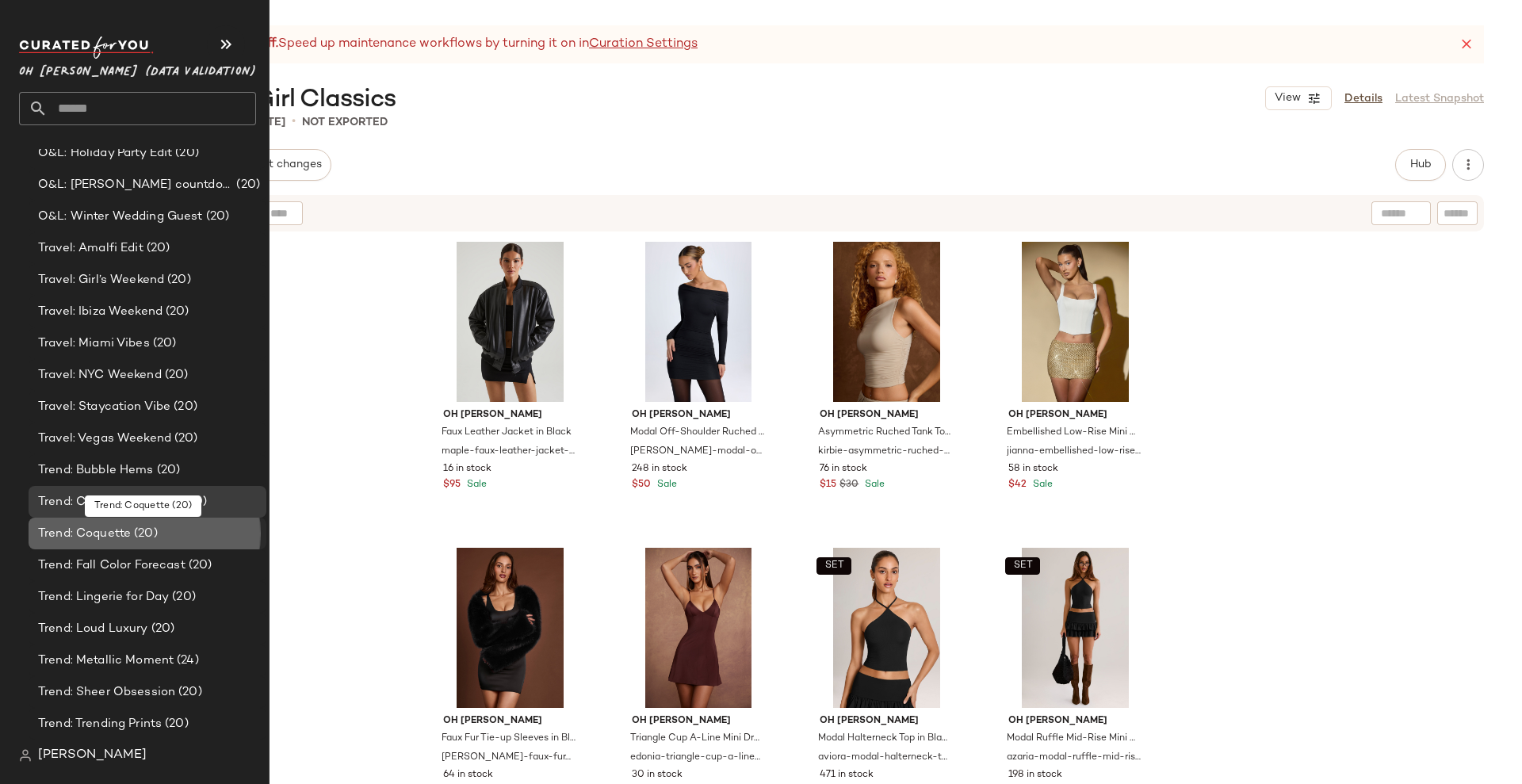
click at [122, 529] on span "Trend: Coquette" at bounding box center [84, 534] width 93 height 18
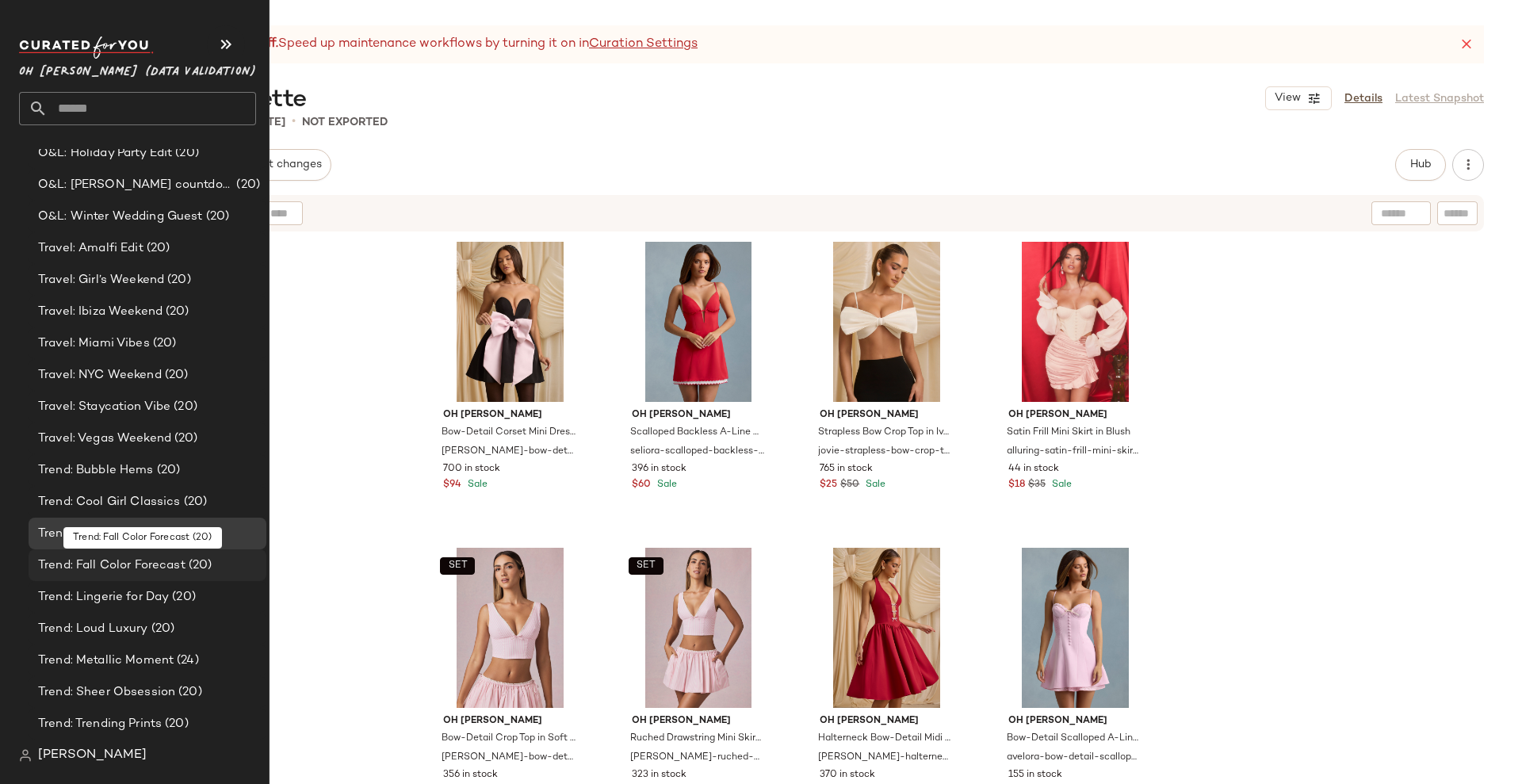
click at [110, 572] on span "Trend: Fall Color Forecast" at bounding box center [112, 566] width 148 height 18
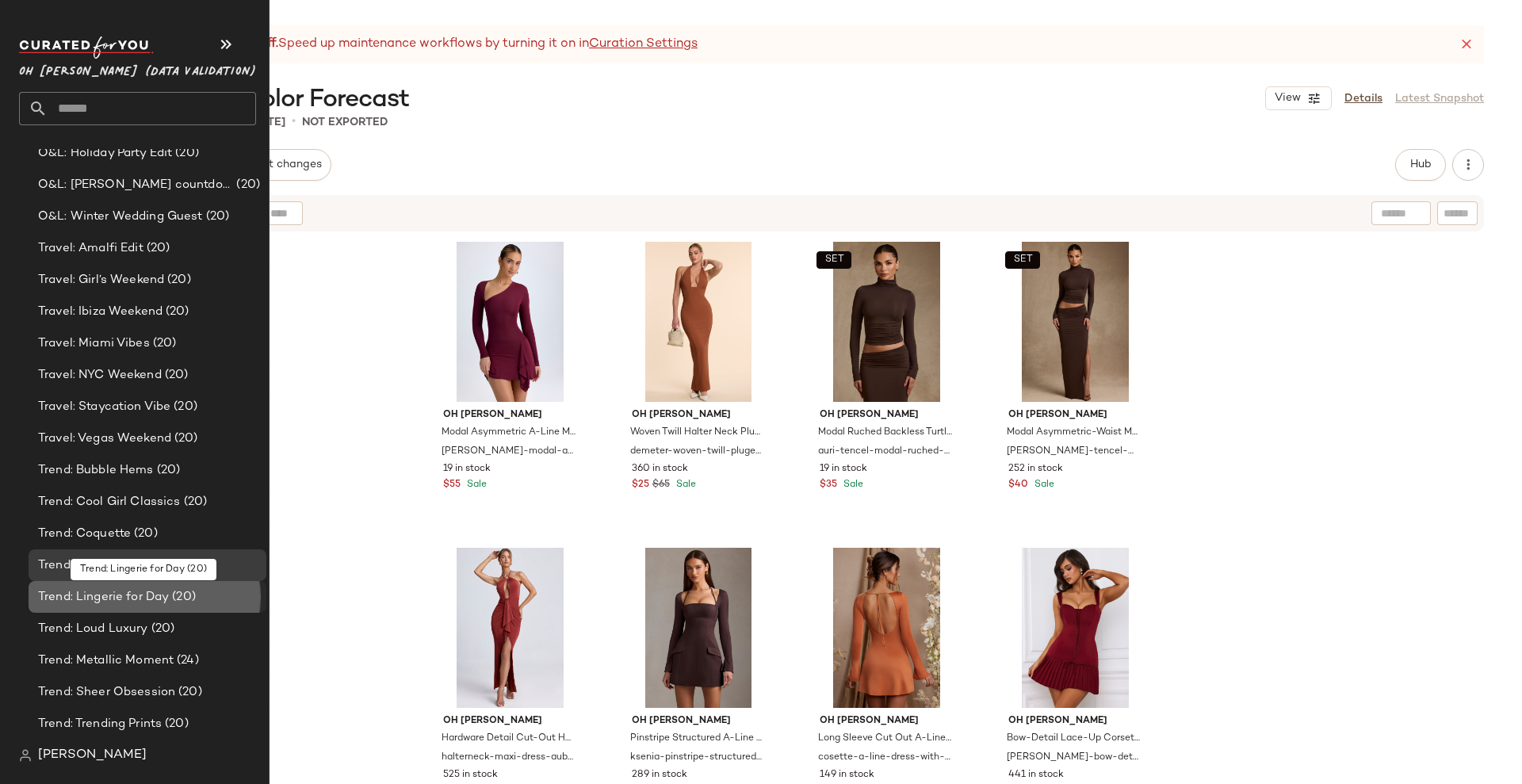
click at [99, 602] on span "Trend: Lingerie for Day" at bounding box center [103, 597] width 131 height 18
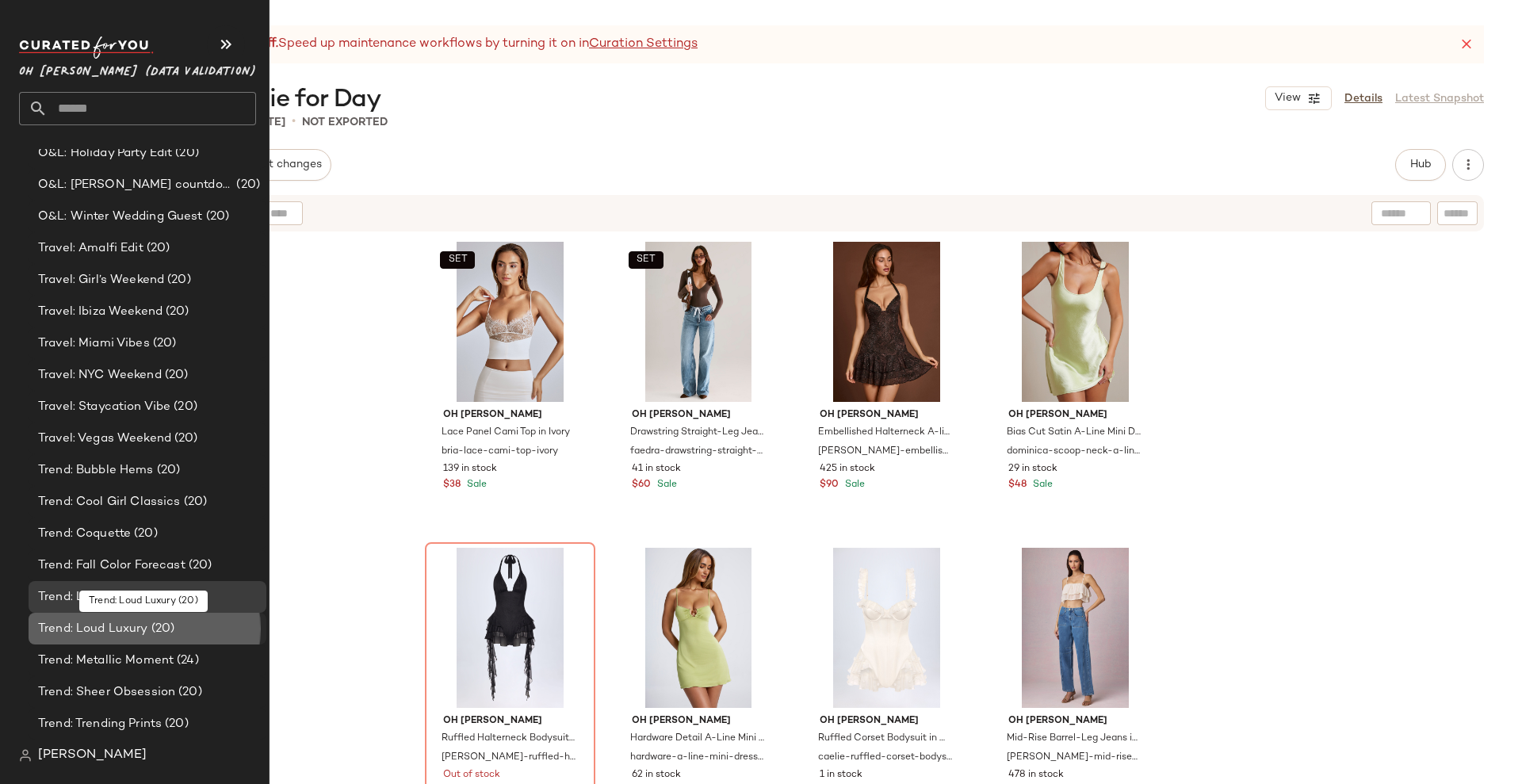
click at [102, 634] on span "Trend: Loud Luxury" at bounding box center [93, 629] width 110 height 18
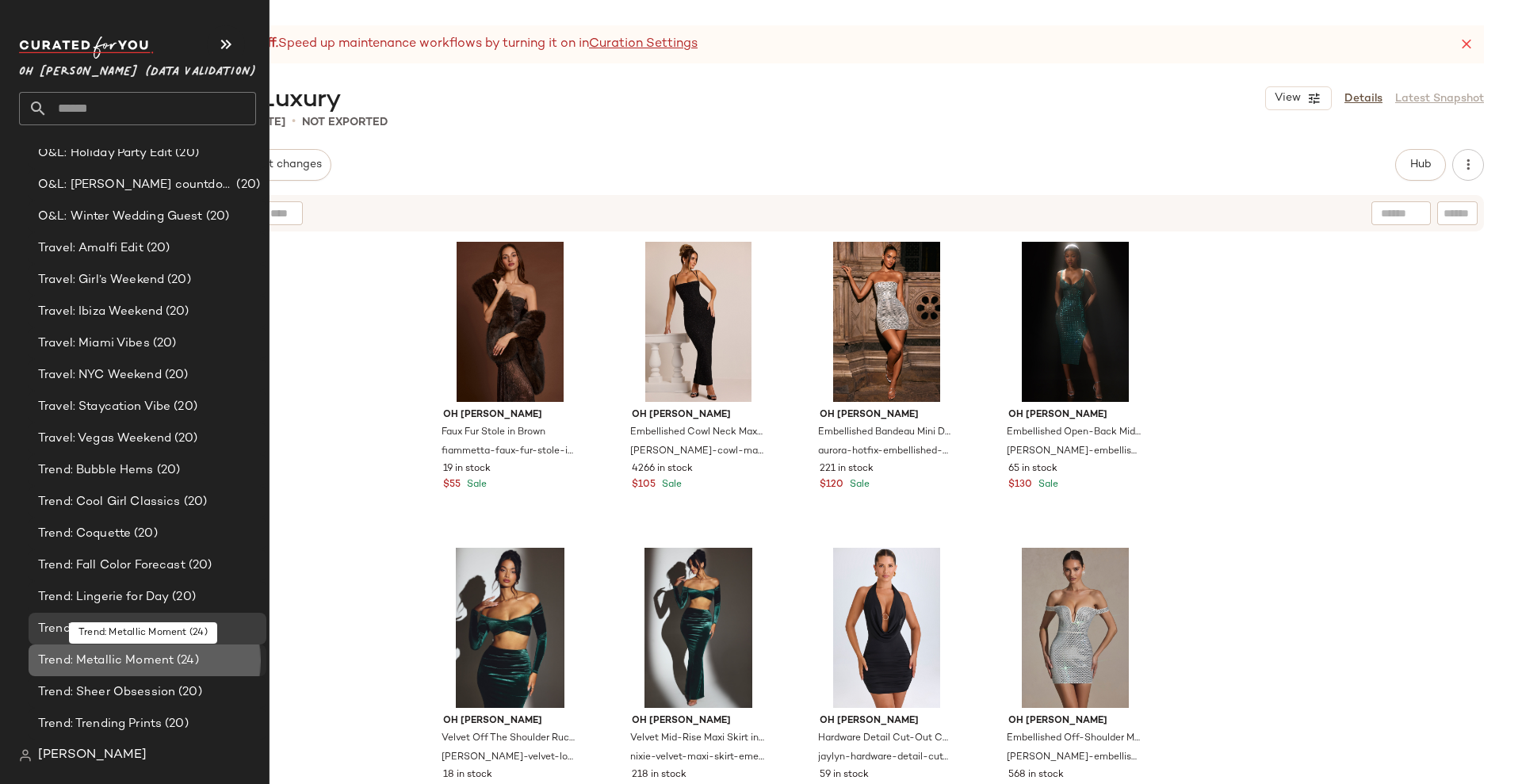
click at [103, 665] on span "Trend: Metallic Moment" at bounding box center [106, 660] width 136 height 18
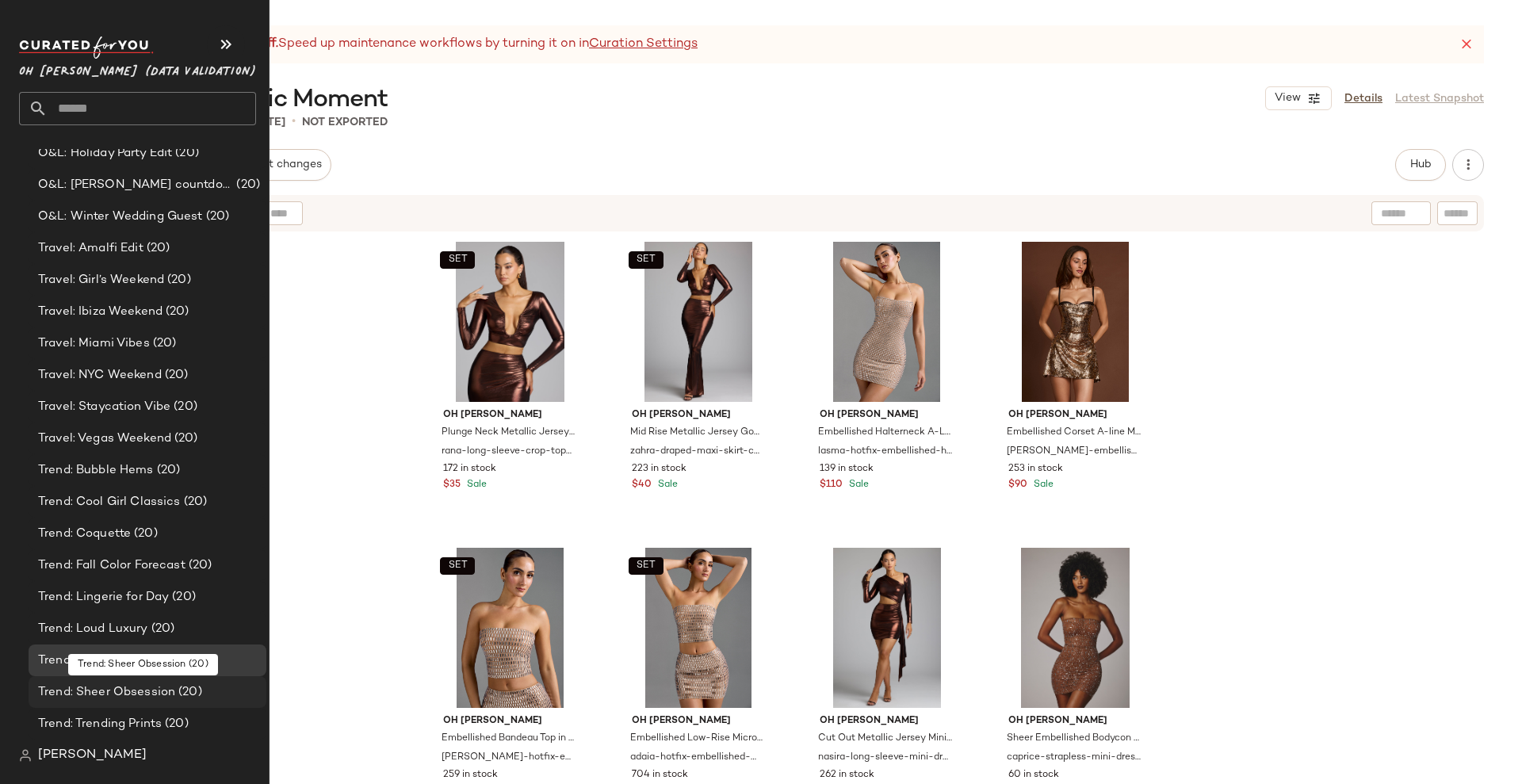
click at [124, 686] on span "Trend: Sheer Obsession" at bounding box center [106, 692] width 137 height 18
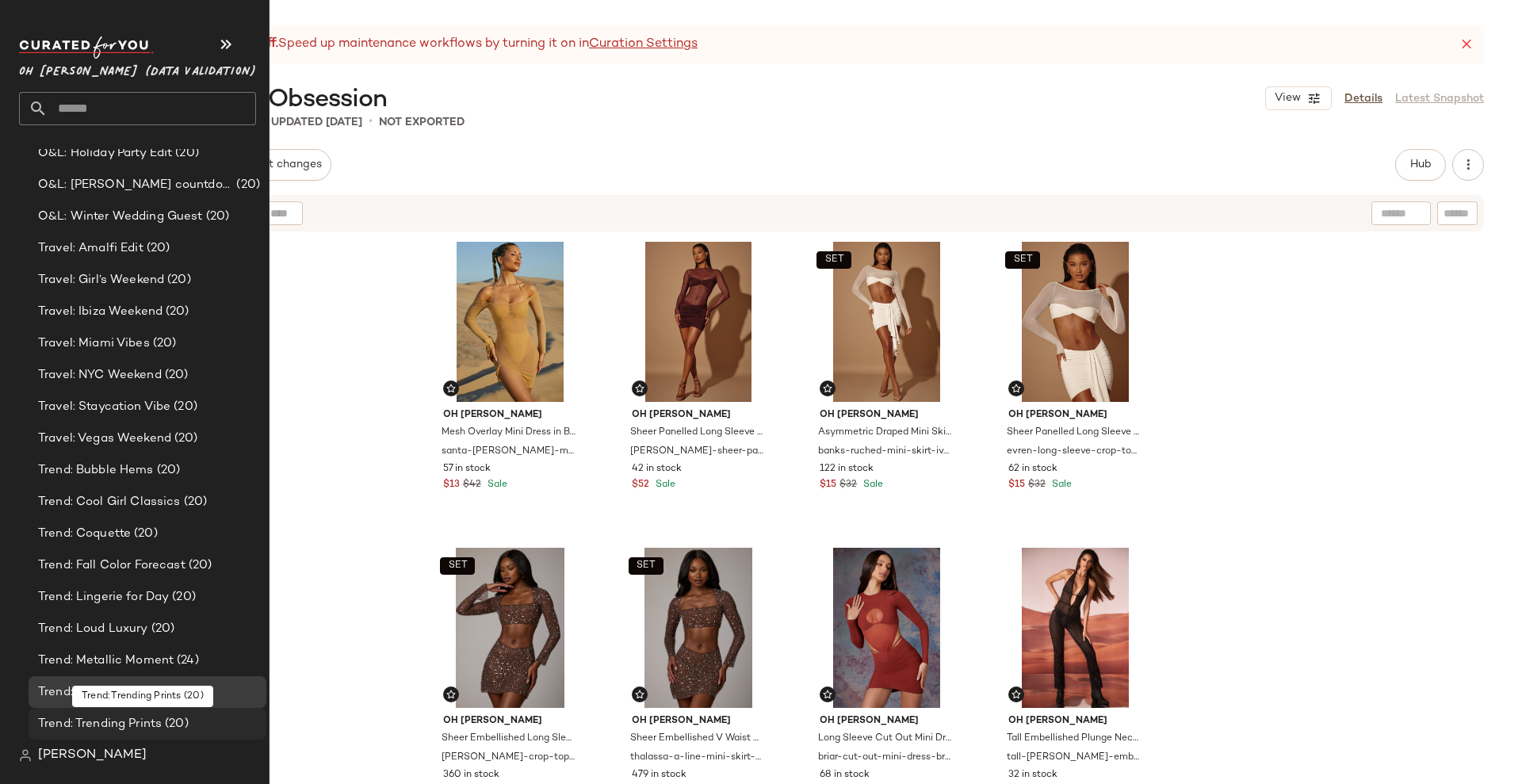
click at [124, 726] on span "Trend: Trending Prints" at bounding box center [100, 724] width 124 height 18
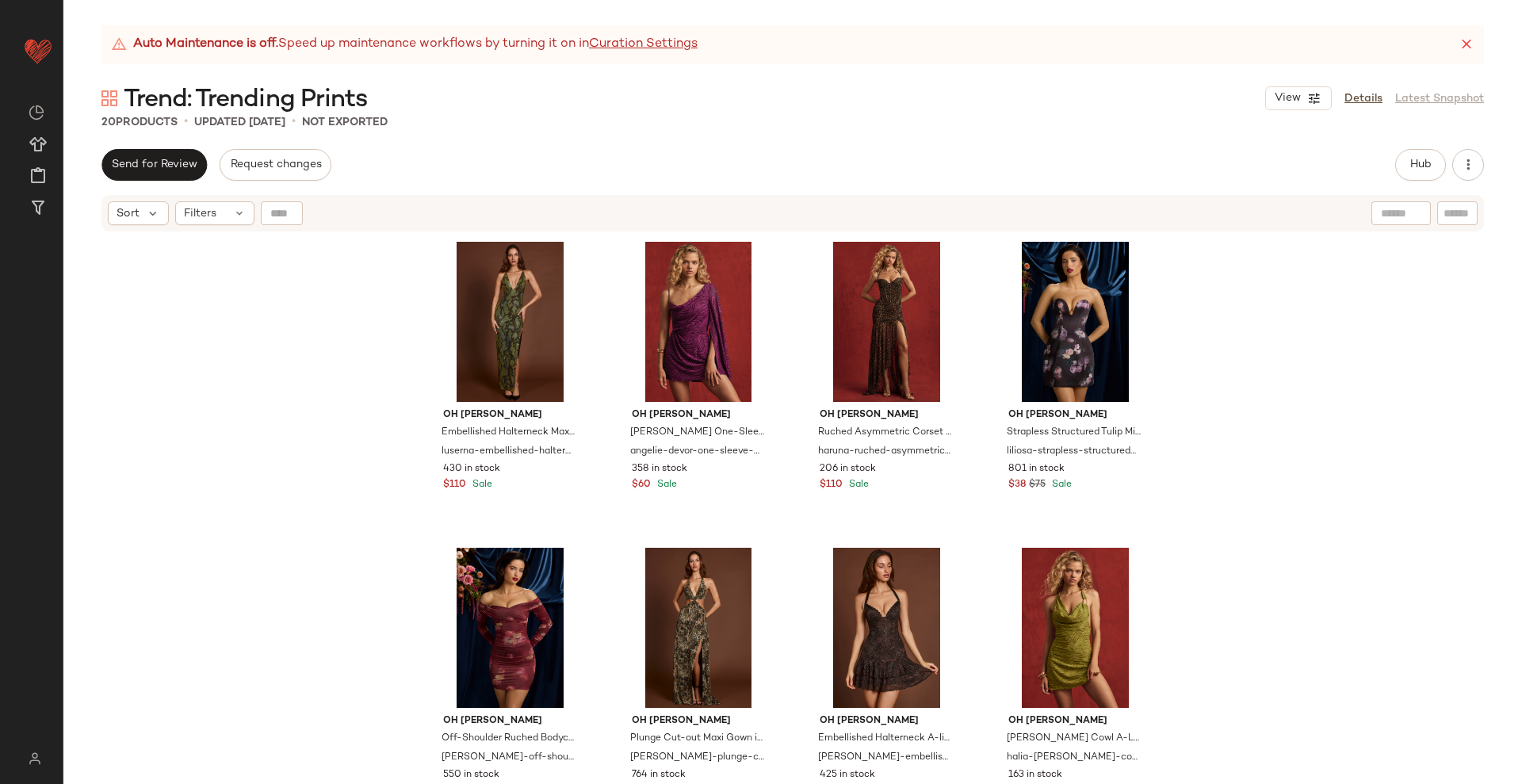
click at [332, 288] on div "Oh [PERSON_NAME] Embellished Halterneck Maxi Dress in Green Snake luserna-embel…" at bounding box center [793, 528] width 1459 height 591
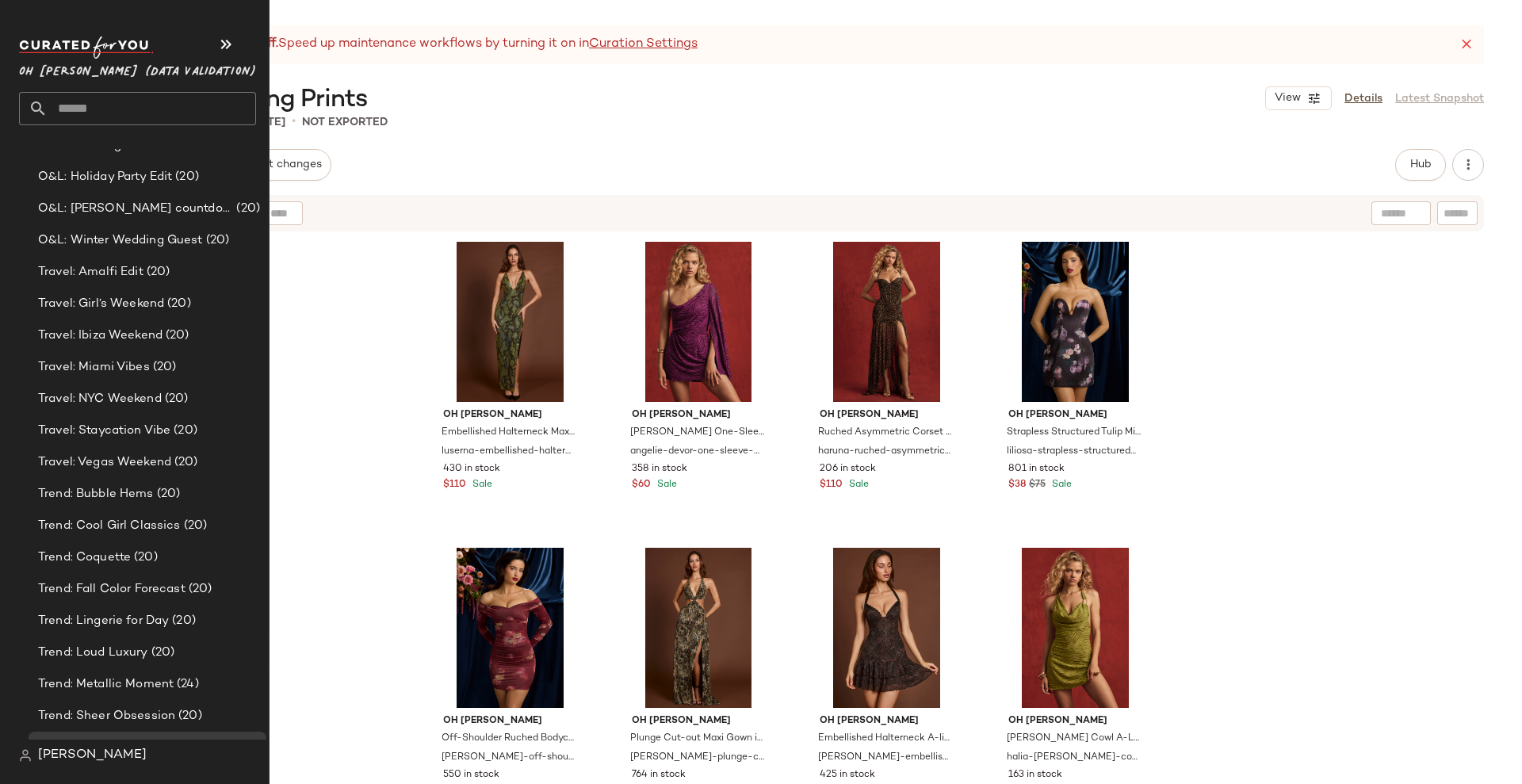
scroll to position [519, 0]
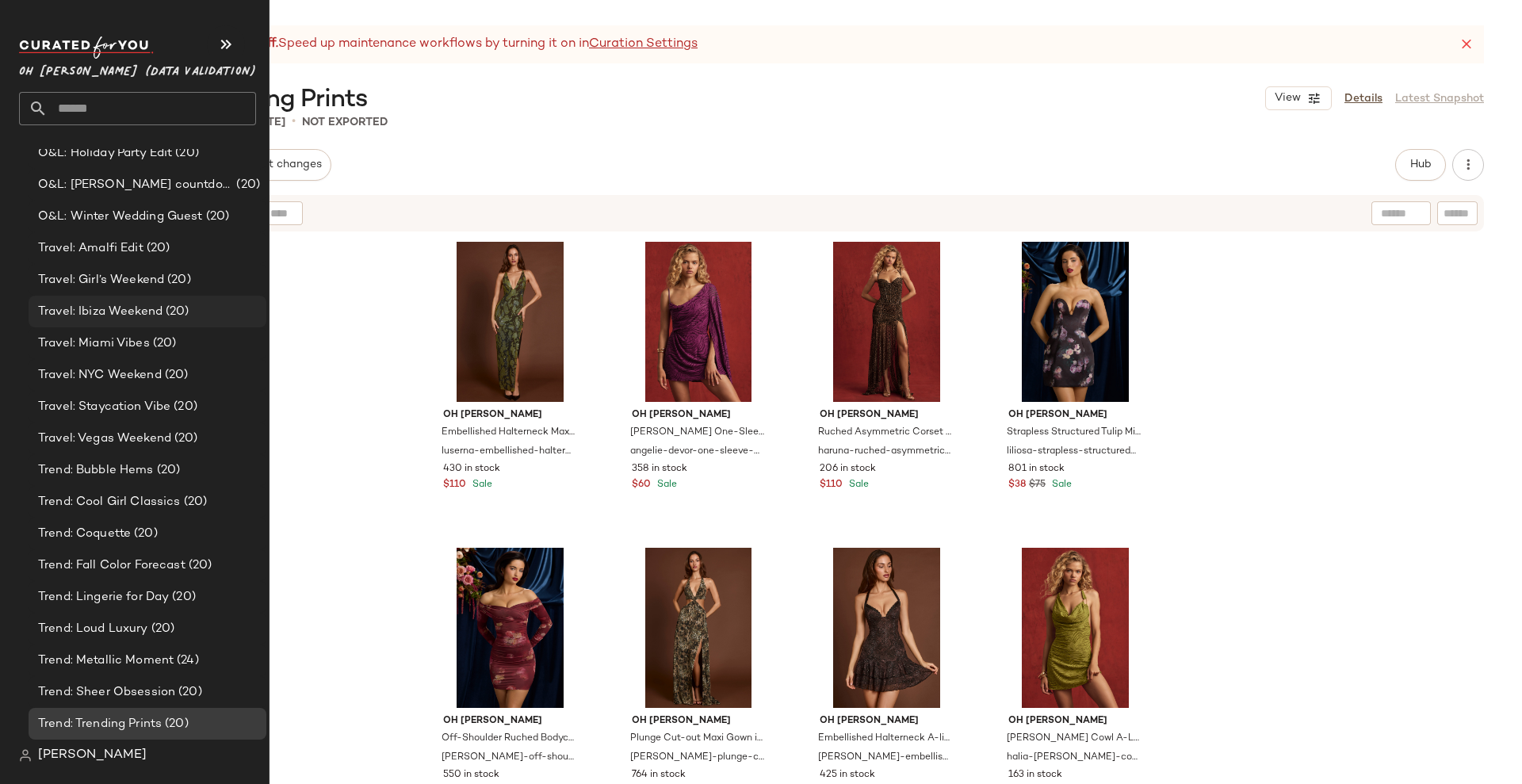
click at [118, 309] on span "Travel: Ibiza Weekend" at bounding box center [100, 311] width 125 height 18
